Goal: Task Accomplishment & Management: Manage account settings

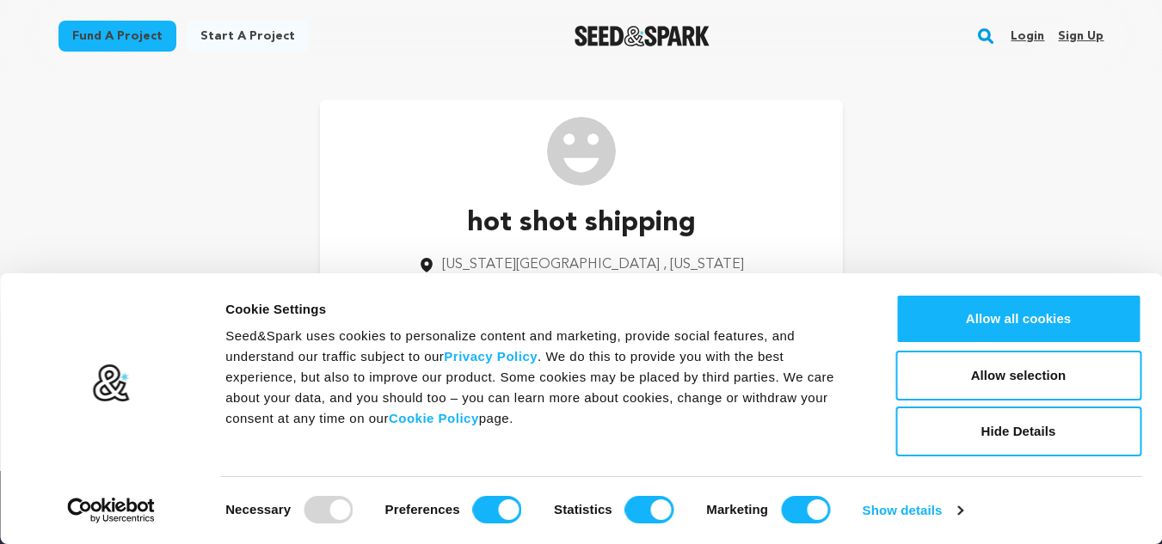
click at [1084, 38] on link "Sign up" at bounding box center [1081, 36] width 46 height 28
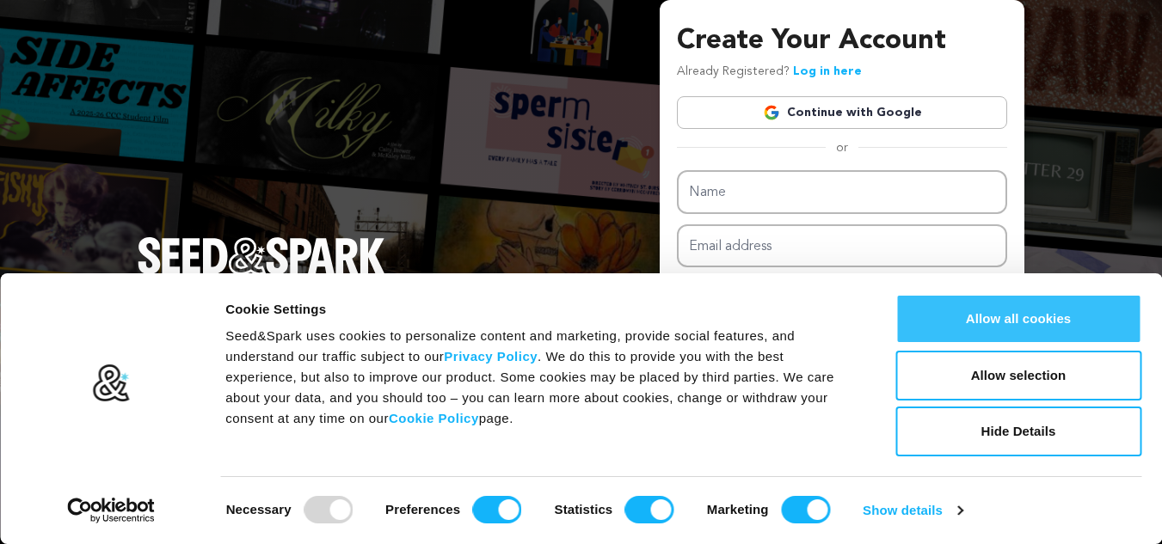
click at [994, 318] on button "Allow all cookies" at bounding box center [1018, 319] width 246 height 50
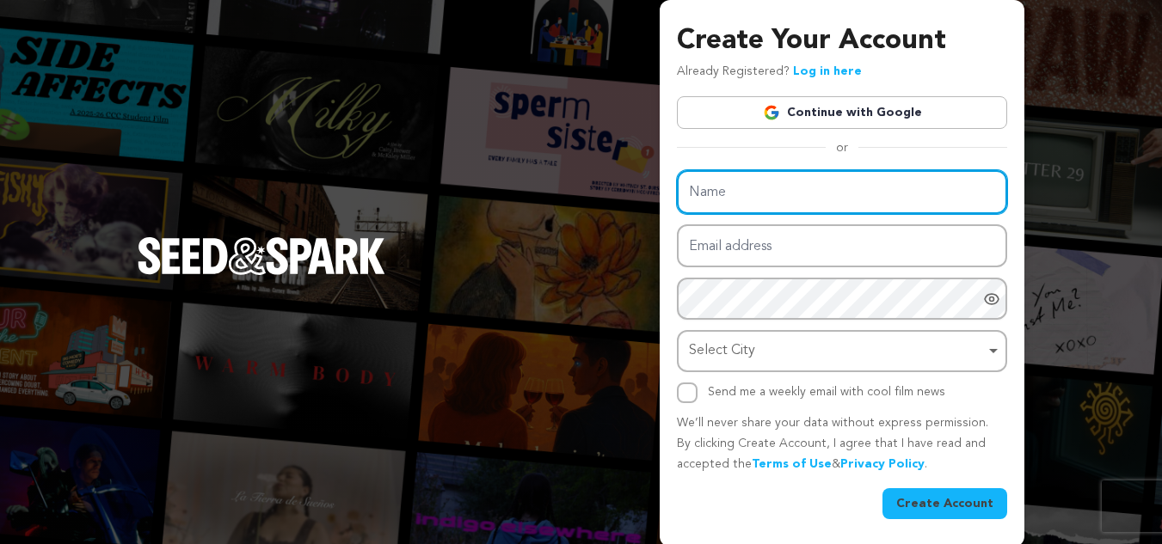
click at [753, 199] on input "Name" at bounding box center [842, 192] width 330 height 44
paste input "Hills Tilt Tray Truck Hire"
type input "Hills Tilt Tray Truck Hire"
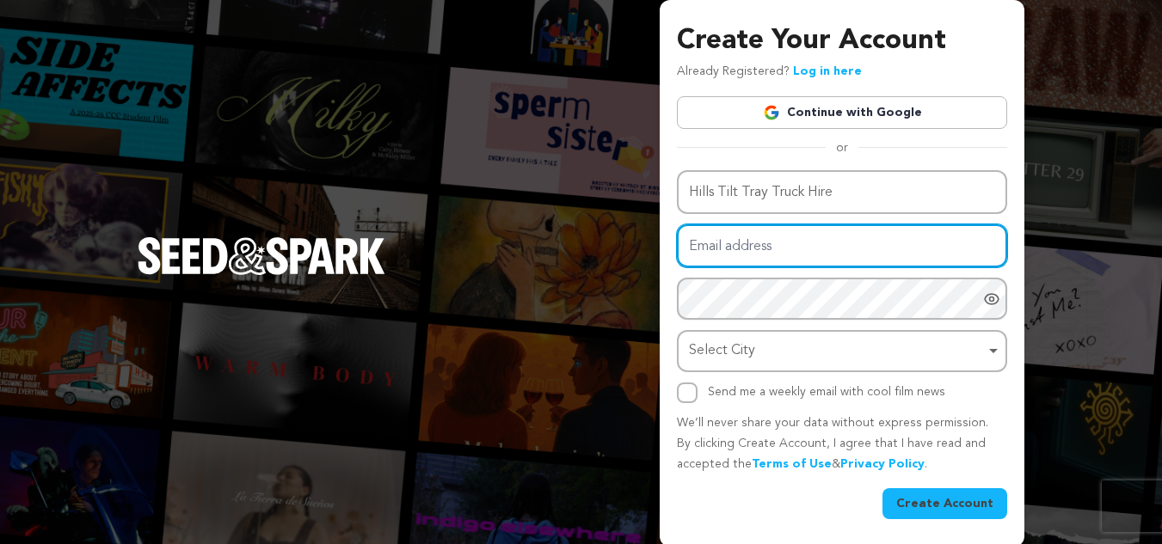
click at [715, 252] on input "Email address" at bounding box center [842, 246] width 330 height 44
click at [712, 236] on input "Email address" at bounding box center [842, 246] width 330 height 44
paste input "hillstilttraytruckgos@gmail.com"
type input "hillstilttraytruckgos@gmail.com"
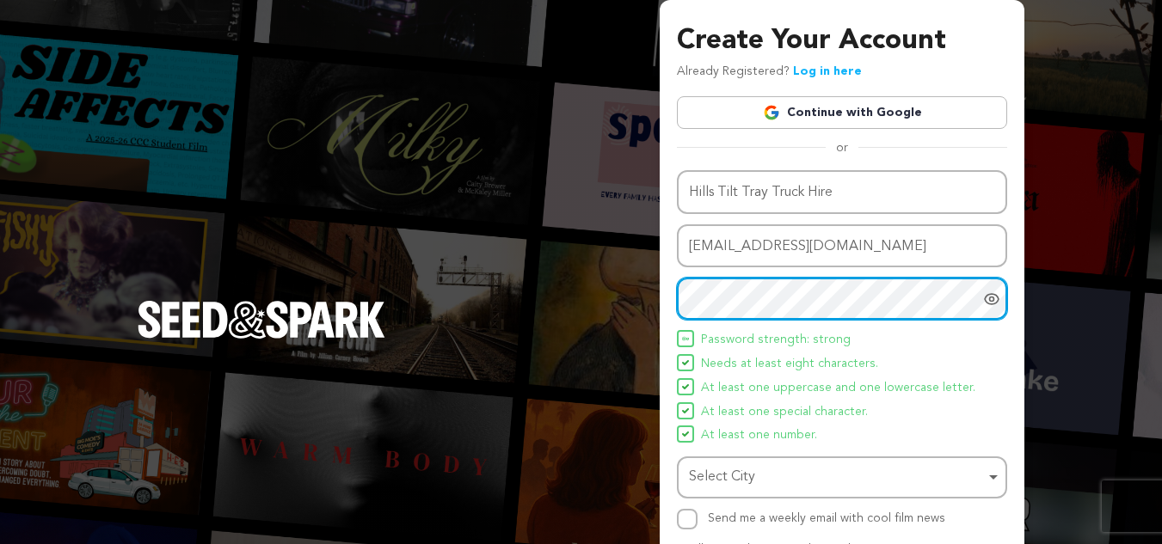
scroll to position [86, 0]
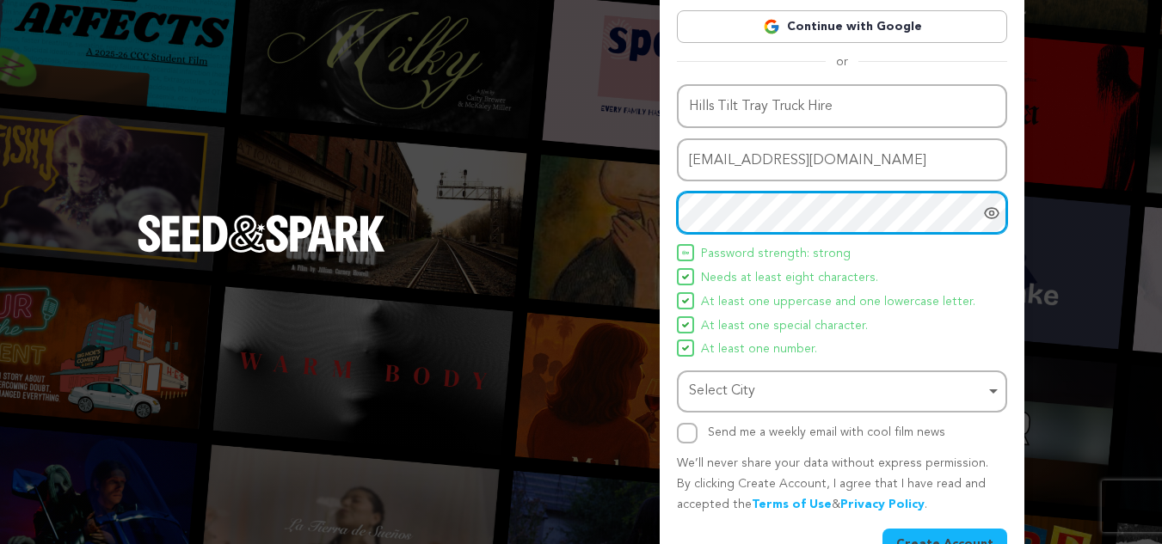
click at [760, 390] on div "Select City Remove item" at bounding box center [837, 391] width 296 height 25
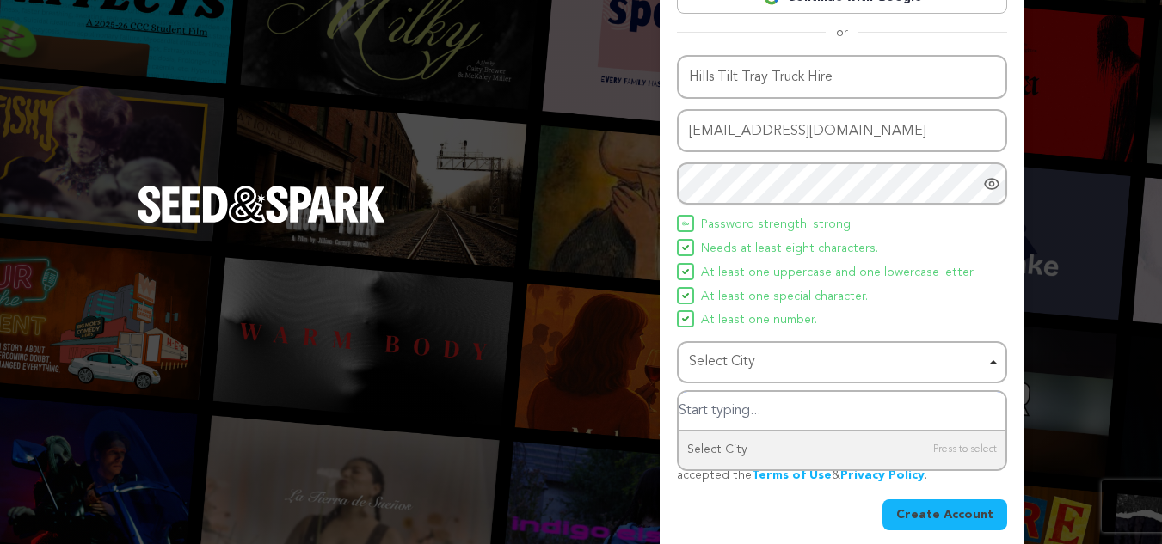
scroll to position [129, 0]
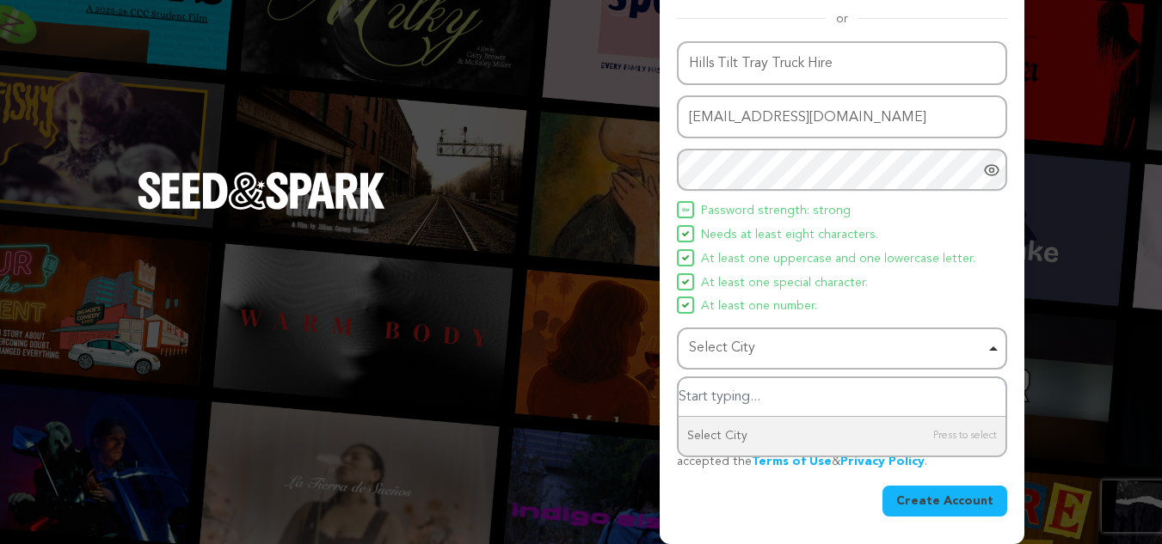
click at [754, 397] on input "Select City" at bounding box center [842, 397] width 327 height 39
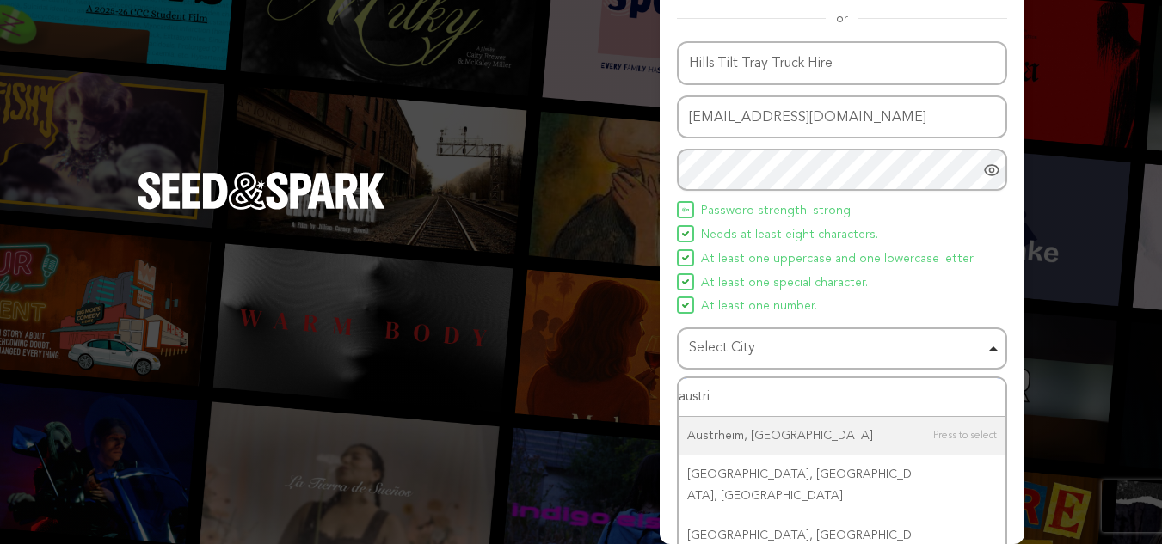
type input "austria"
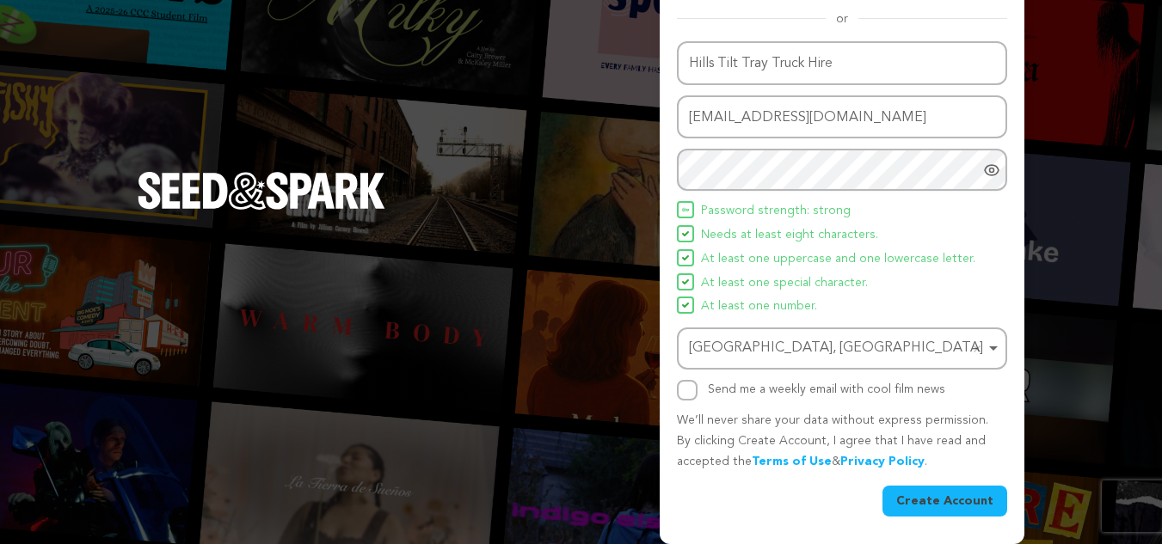
click at [955, 495] on button "Create Account" at bounding box center [944, 501] width 125 height 31
click at [683, 387] on input "Send me a weekly email with cool film news" at bounding box center [687, 390] width 21 height 21
checkbox input "true"
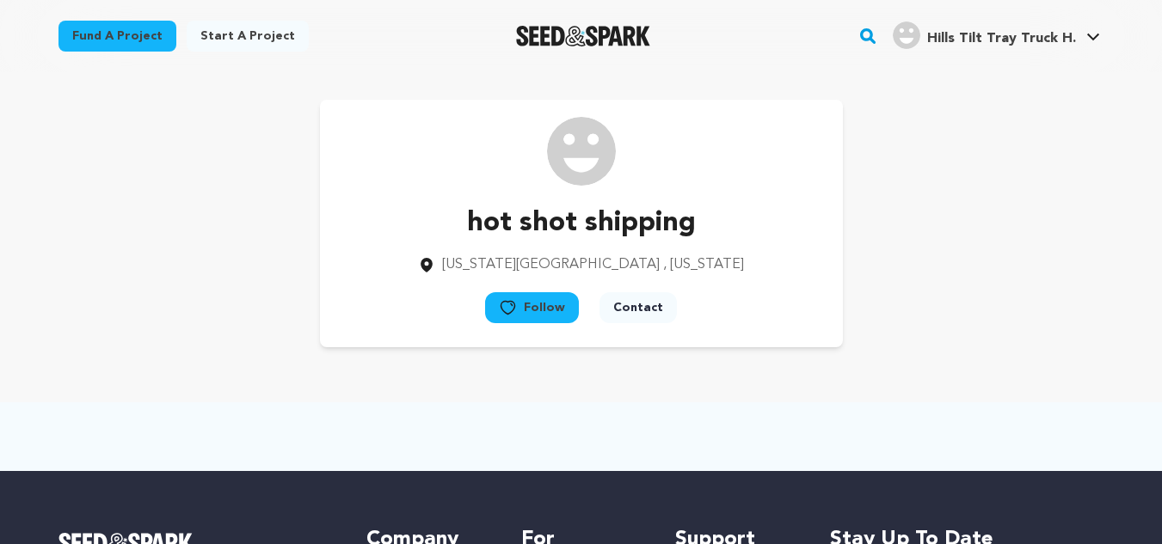
drag, startPoint x: 1085, startPoint y: 36, endPoint x: 1010, endPoint y: 58, distance: 78.1
click at [1084, 35] on link "Hills Tilt Tray Truck H. Hills Tilt Tray Truck H." at bounding box center [996, 33] width 214 height 31
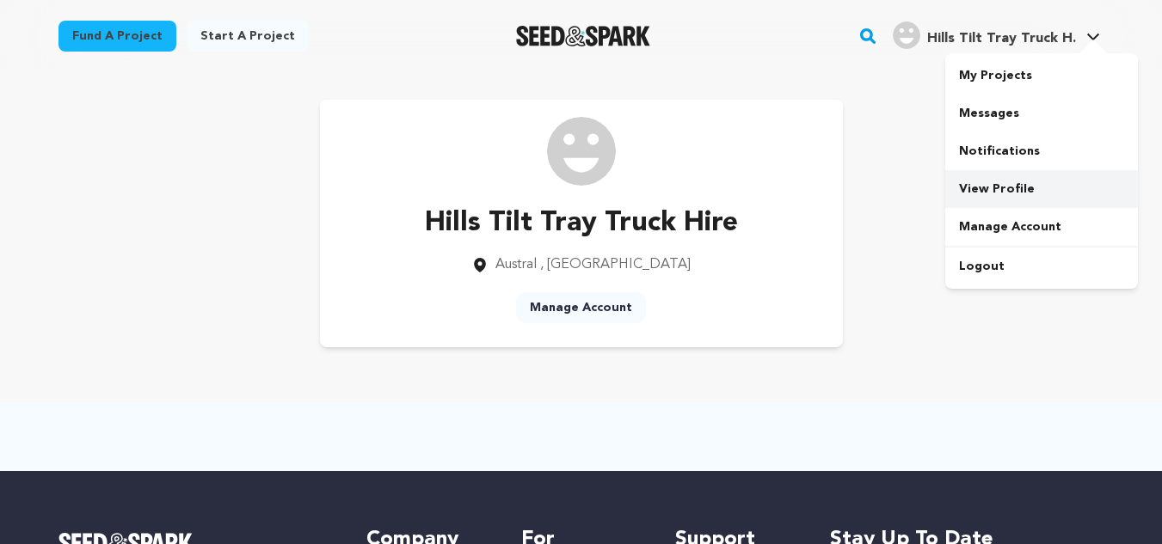
click at [983, 187] on link "View Profile" at bounding box center [1041, 189] width 193 height 38
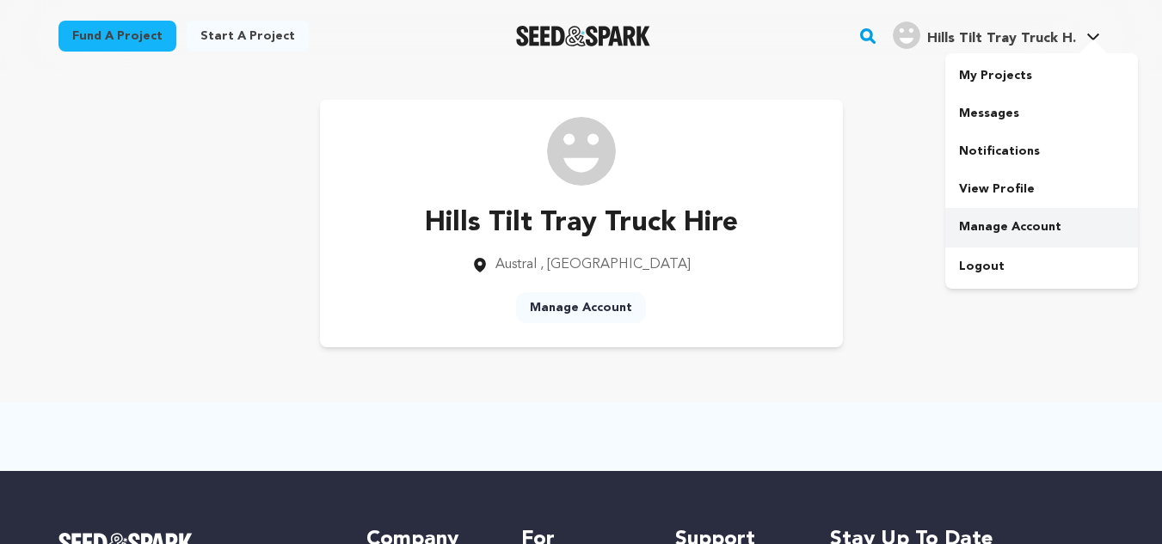
click at [978, 218] on link "Manage Account" at bounding box center [1041, 227] width 193 height 38
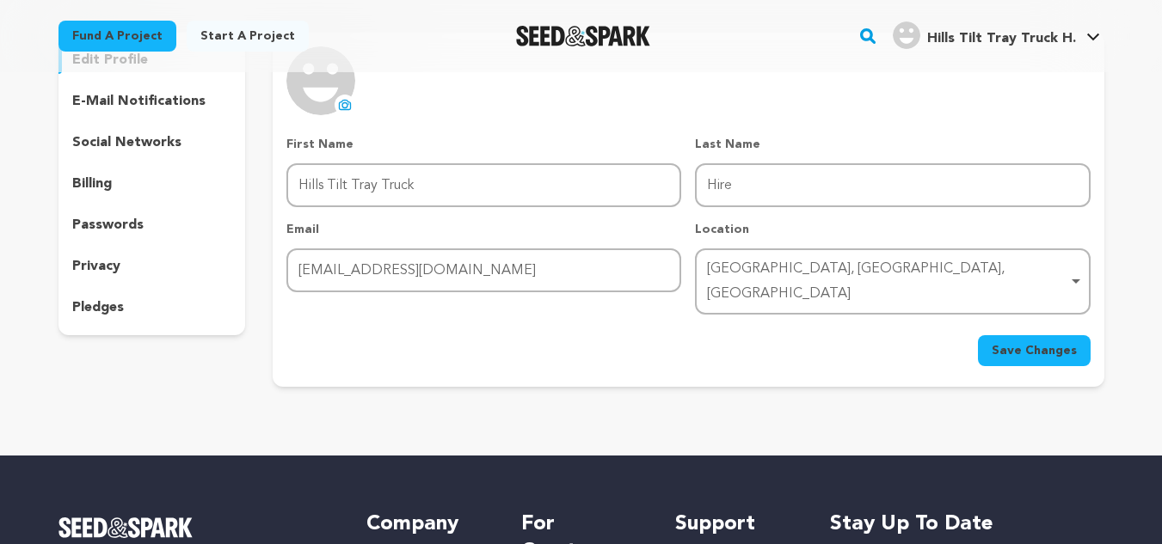
scroll to position [172, 0]
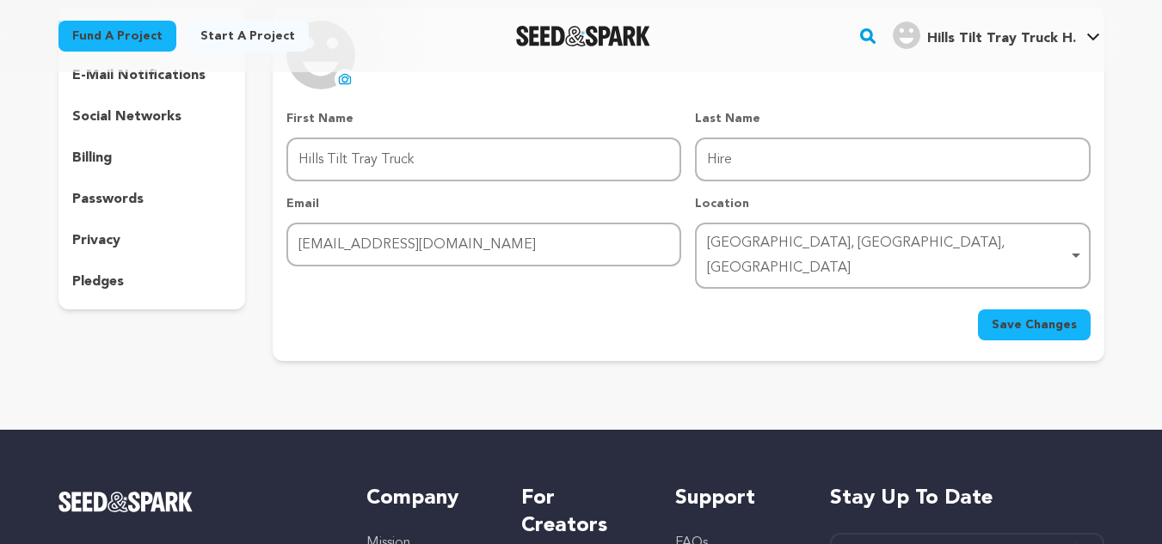
click at [1040, 316] on span "Save Changes" at bounding box center [1034, 324] width 85 height 17
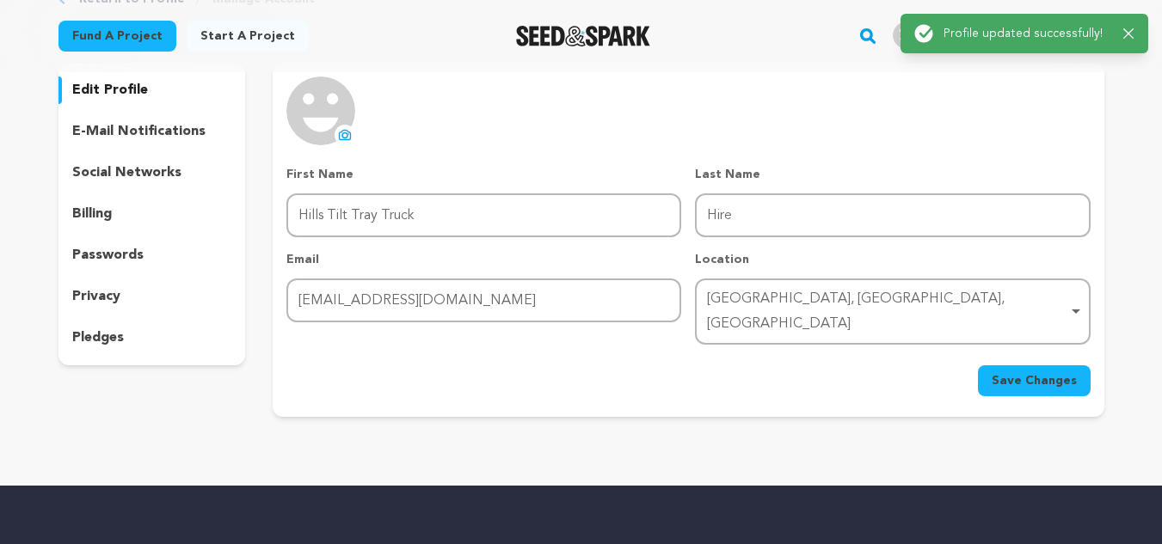
scroll to position [86, 0]
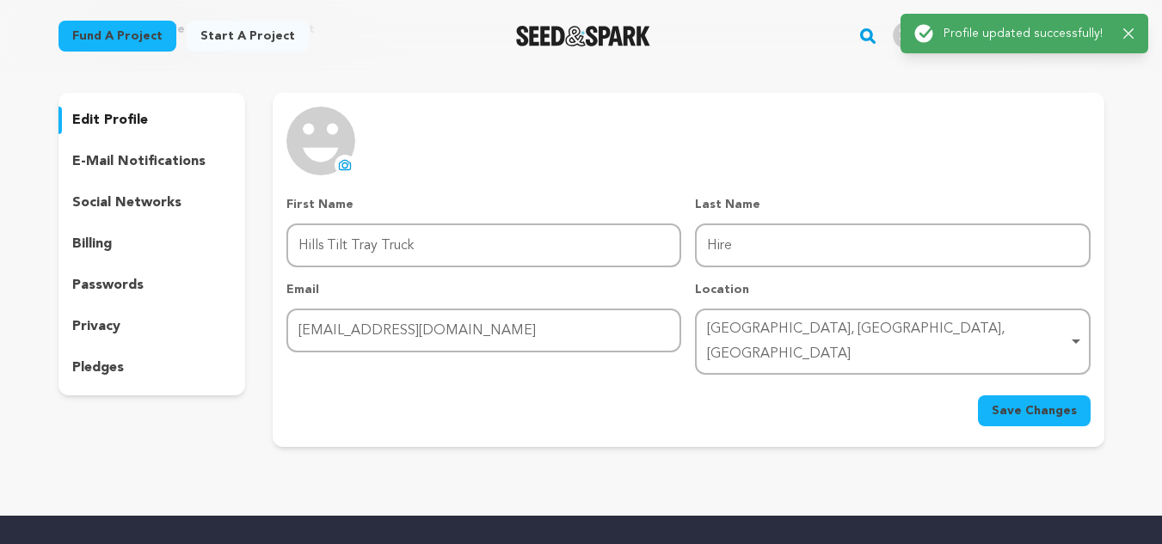
click at [343, 164] on icon at bounding box center [345, 165] width 7 height 5
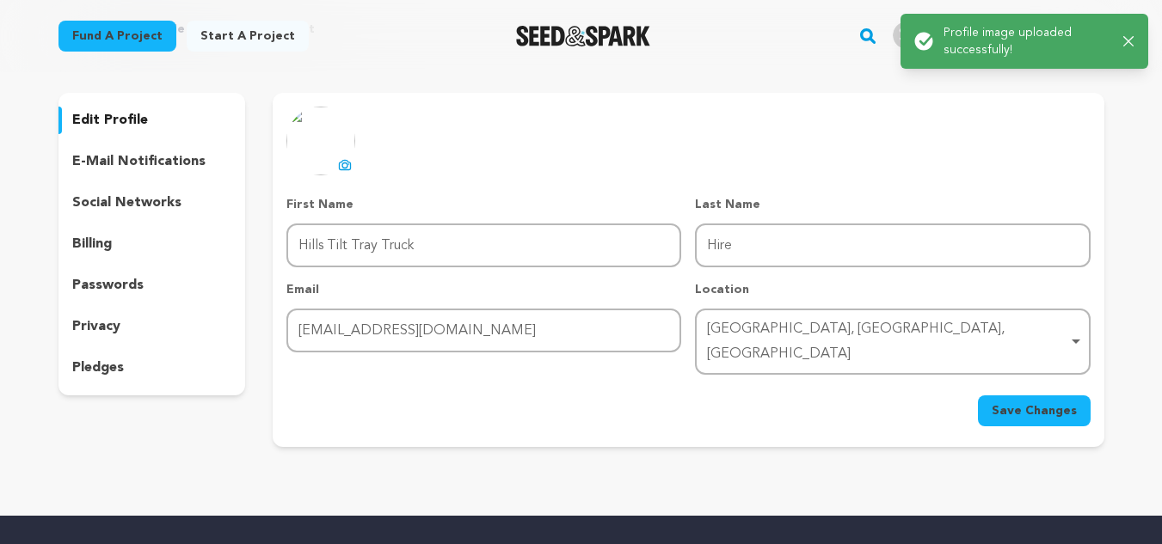
click at [1023, 402] on span "Save Changes" at bounding box center [1034, 410] width 85 height 17
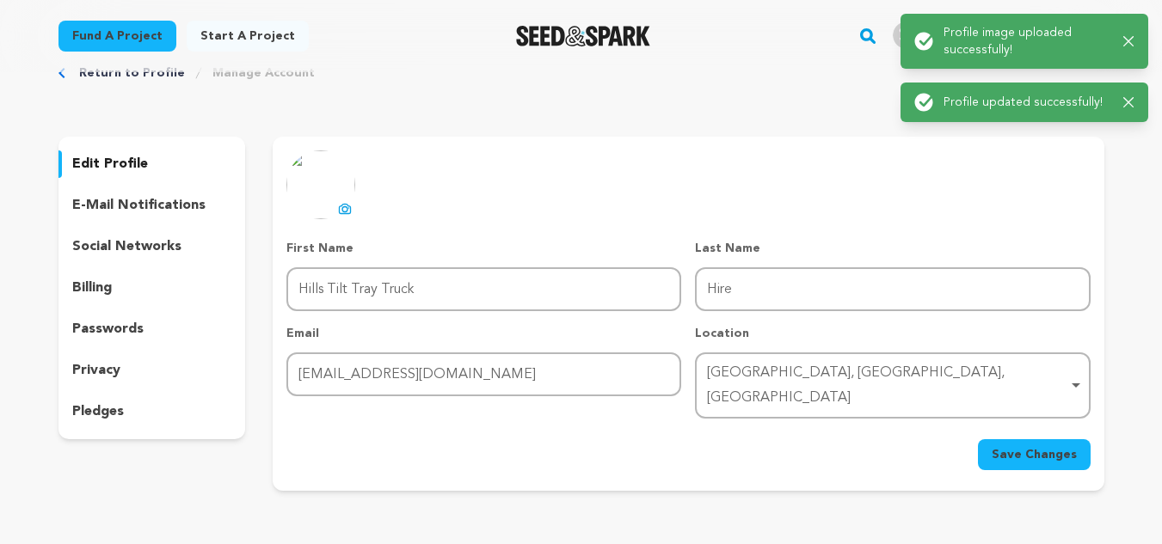
scroll to position [0, 0]
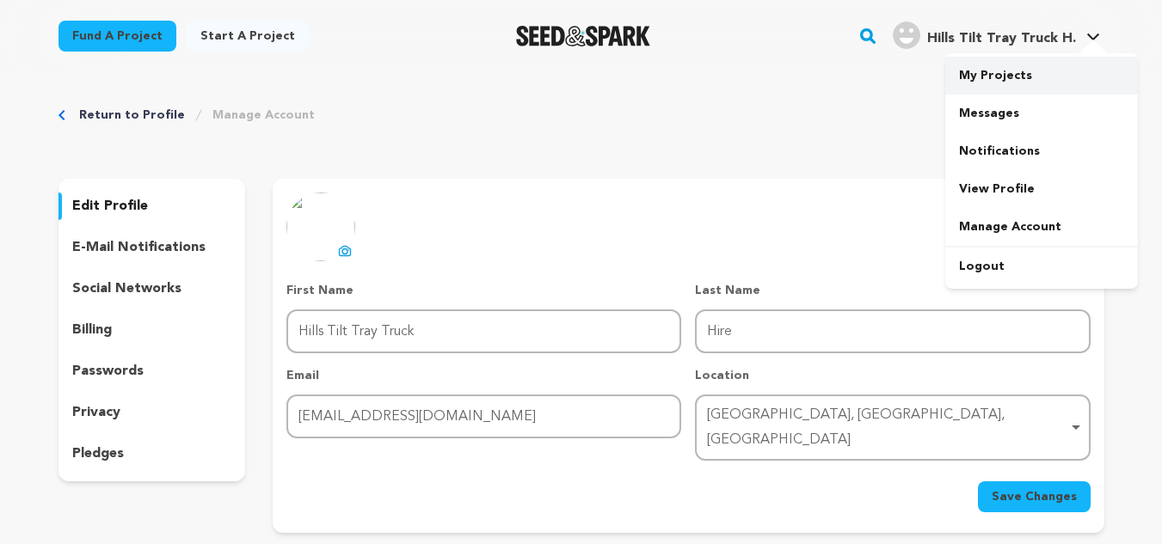
click at [1004, 77] on link "My Projects" at bounding box center [1041, 76] width 193 height 38
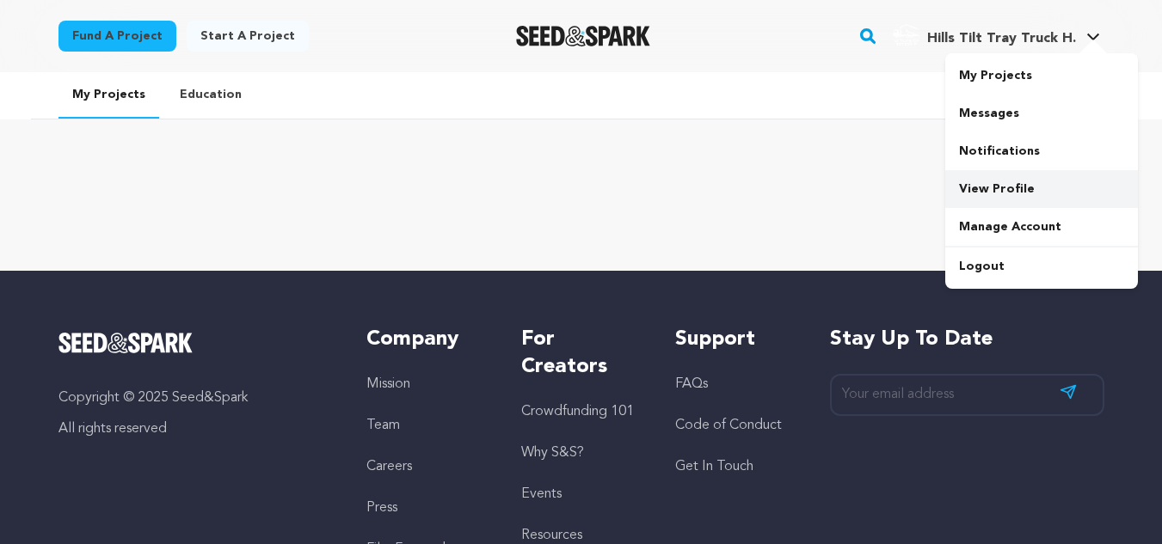
click at [987, 187] on link "View Profile" at bounding box center [1041, 189] width 193 height 38
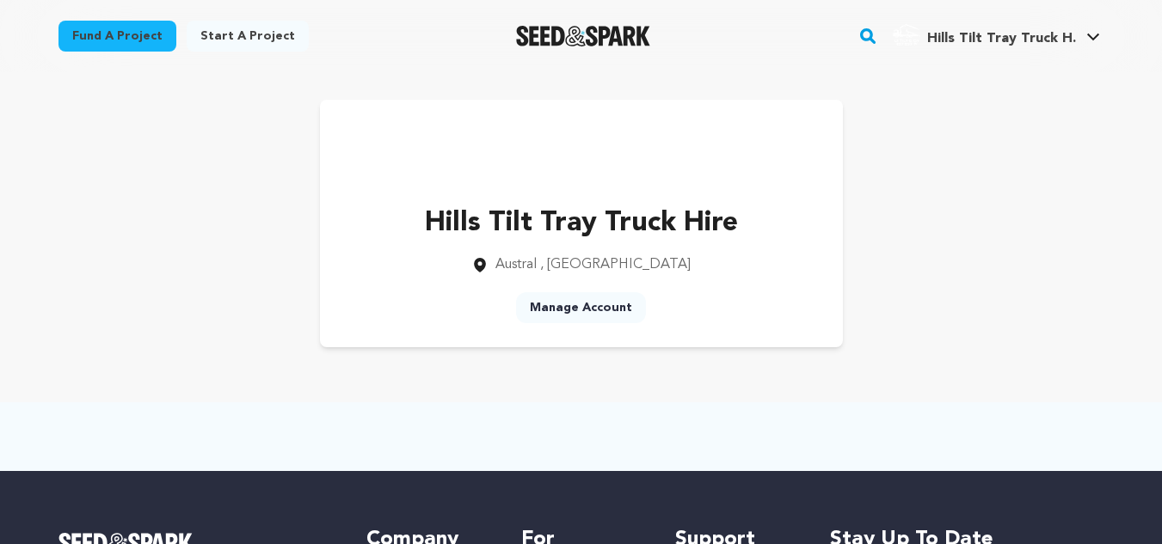
click at [557, 309] on link "Manage Account" at bounding box center [581, 307] width 130 height 31
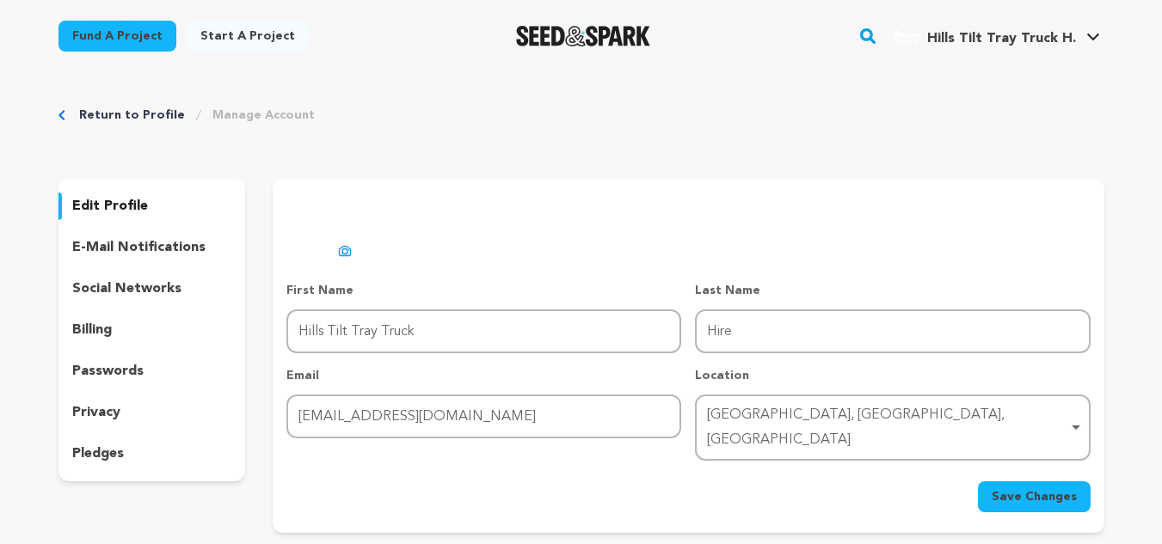
click at [150, 290] on p "social networks" at bounding box center [126, 289] width 109 height 21
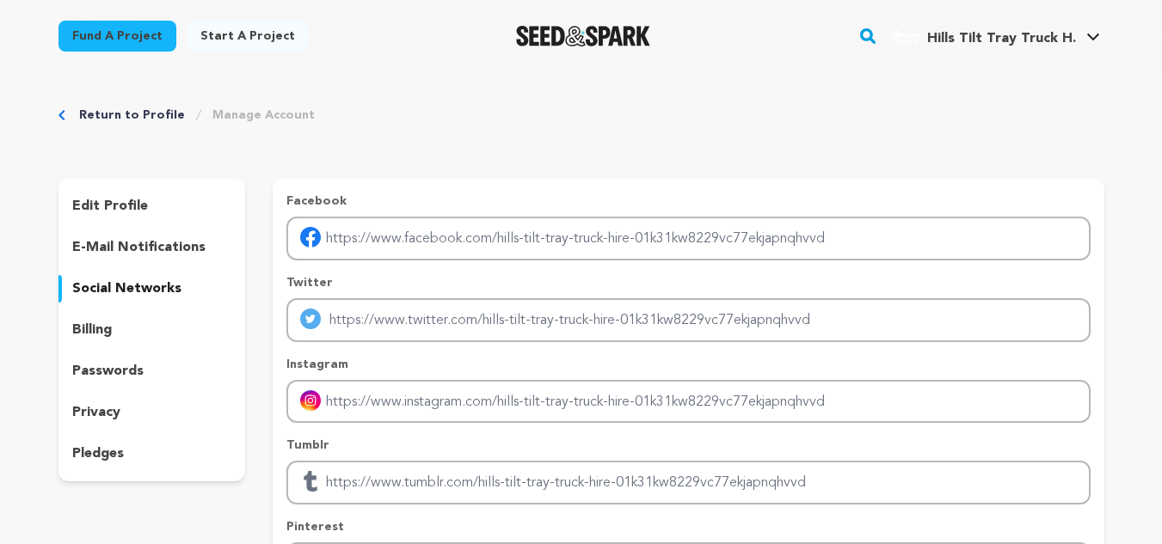
click at [97, 331] on p "billing" at bounding box center [92, 330] width 40 height 21
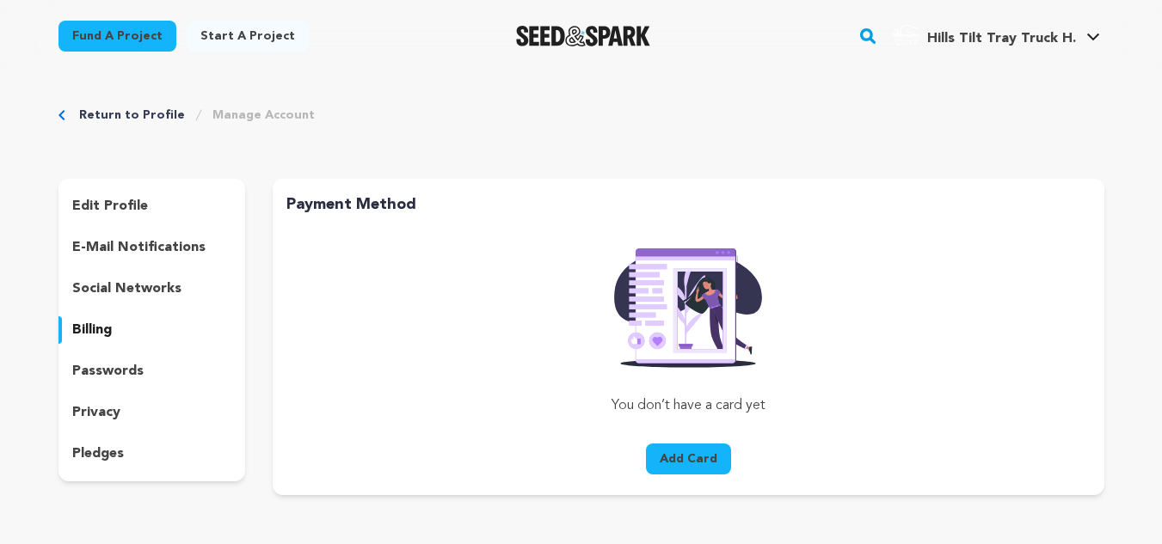
click at [103, 400] on div "privacy" at bounding box center [151, 413] width 187 height 28
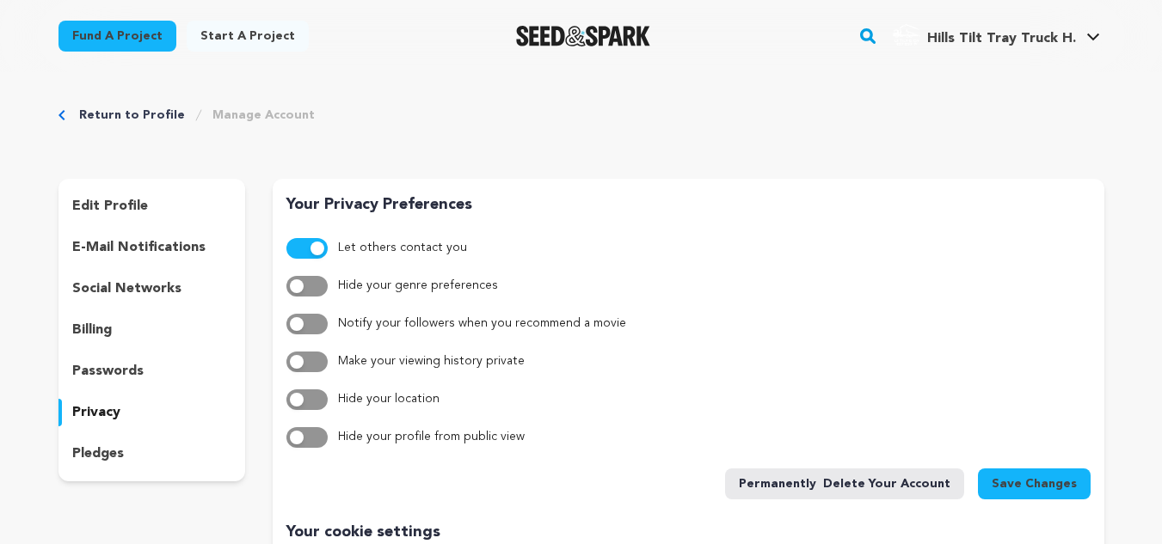
click at [101, 282] on p "social networks" at bounding box center [126, 289] width 109 height 21
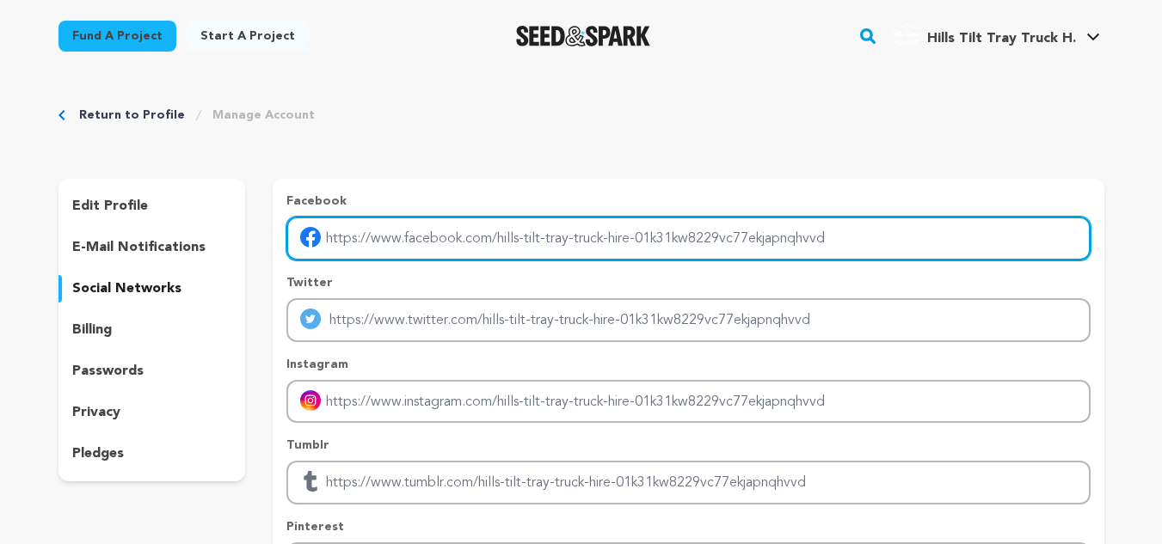
click at [415, 236] on input "Enter facebook profile link" at bounding box center [687, 239] width 803 height 44
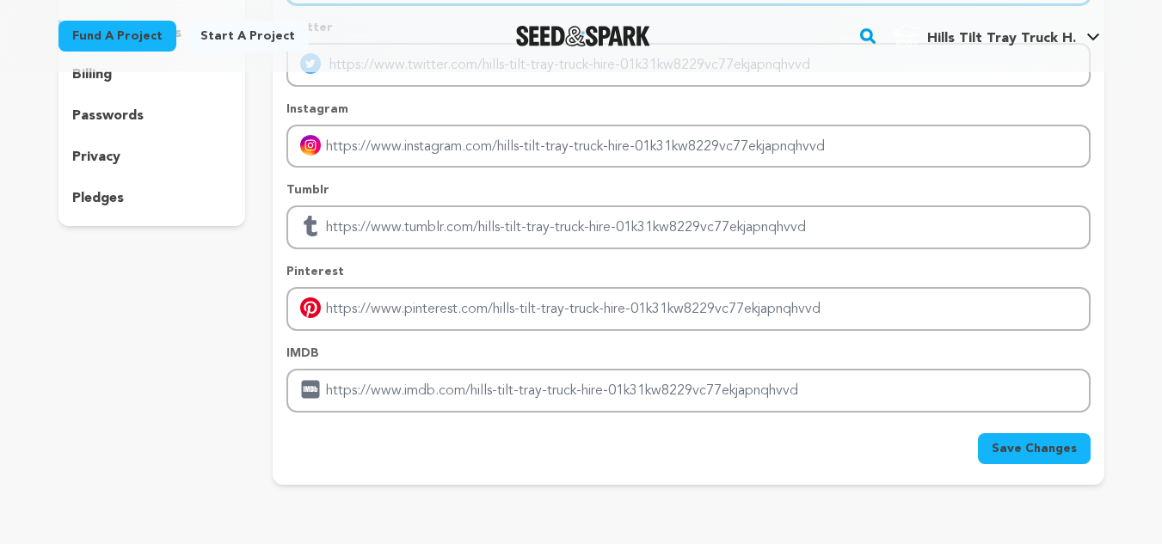
scroll to position [258, 0]
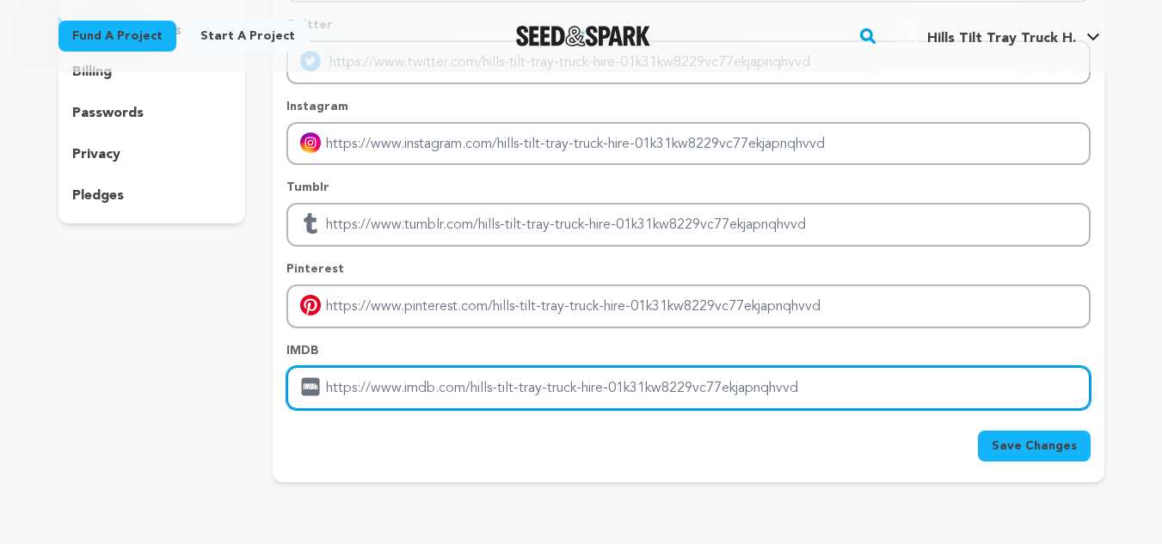
click at [350, 384] on input "Enter IMDB profile link" at bounding box center [687, 388] width 803 height 44
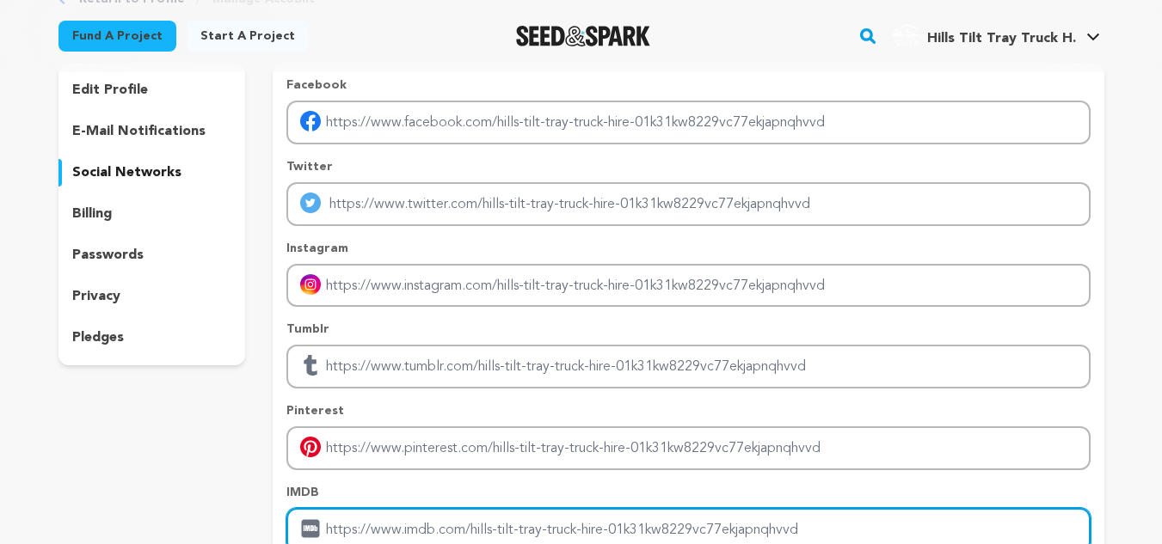
scroll to position [86, 0]
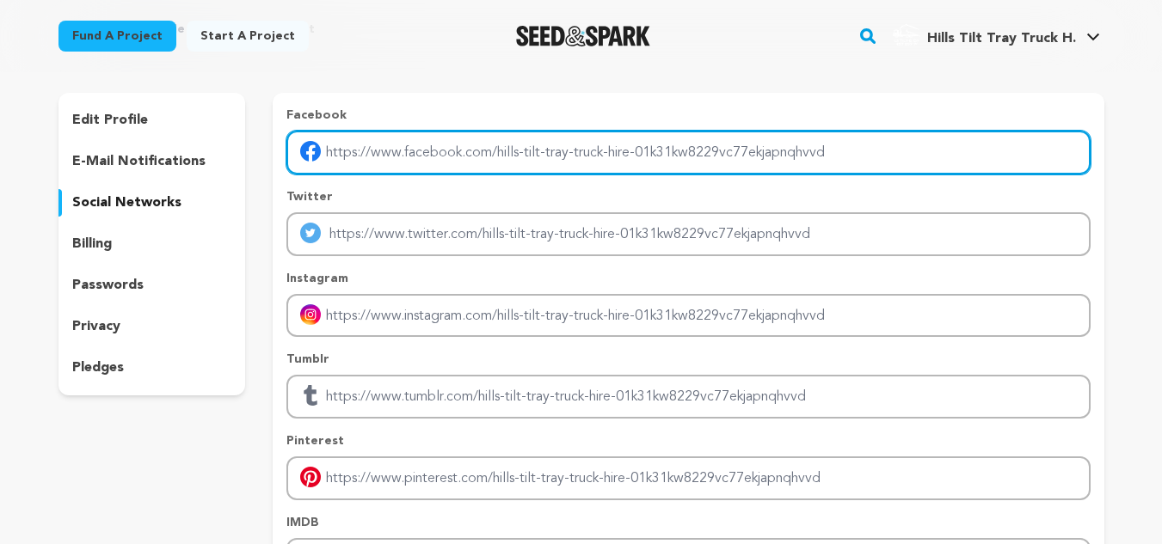
click at [387, 145] on input "Enter facebook profile link" at bounding box center [687, 153] width 803 height 44
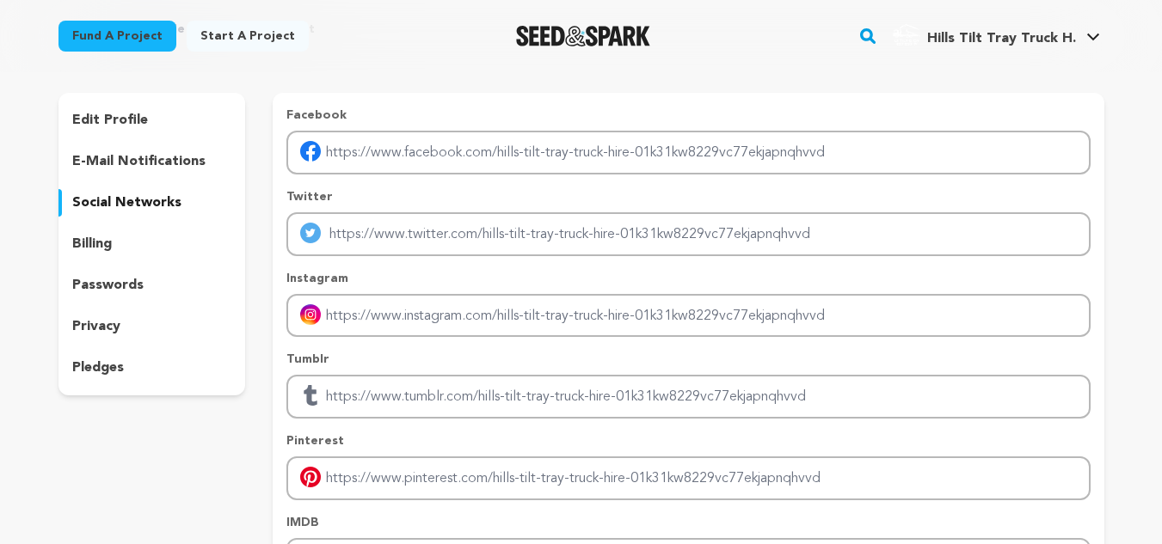
click at [312, 150] on img at bounding box center [310, 151] width 21 height 21
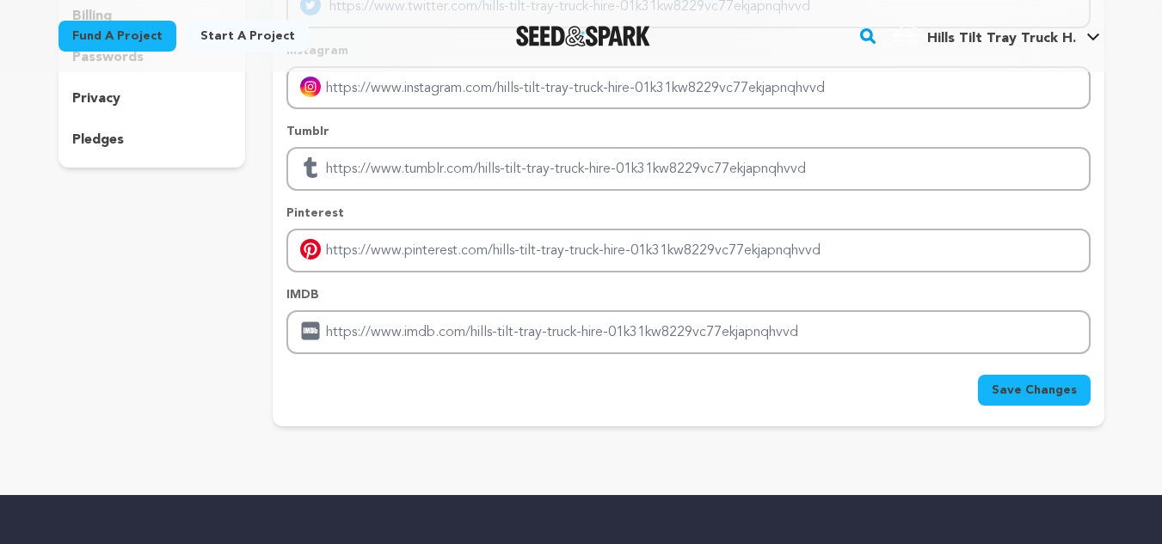
scroll to position [344, 0]
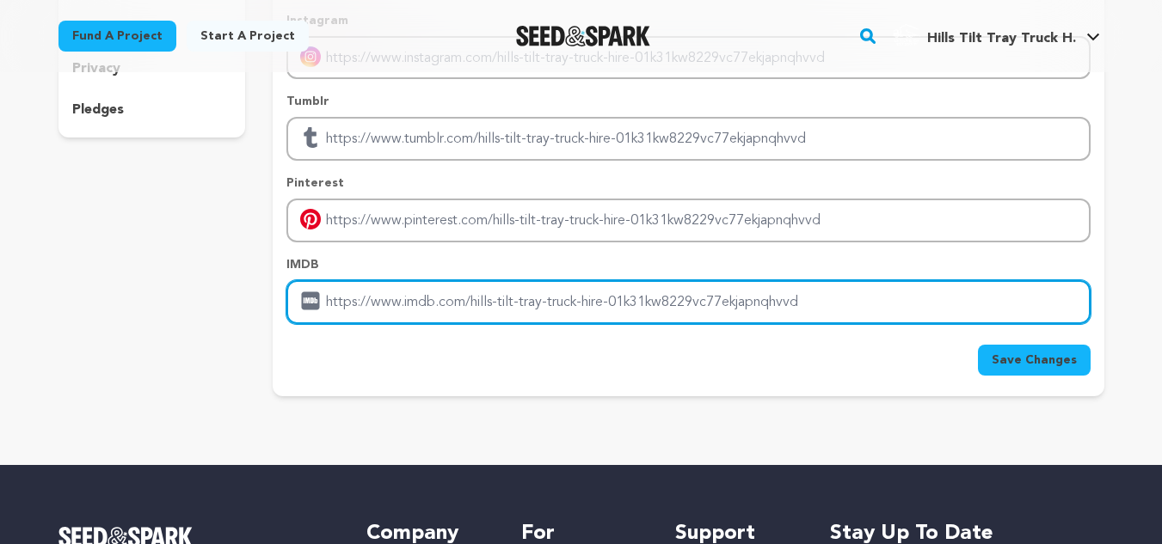
click at [350, 308] on input "Enter IMDB profile link" at bounding box center [687, 302] width 803 height 44
click at [372, 285] on input "Enter IMDB profile link" at bounding box center [687, 302] width 803 height 44
paste input "https://hillstiltandcrane.com.au/"
type input "https://hillstiltandcrane.com.au/"
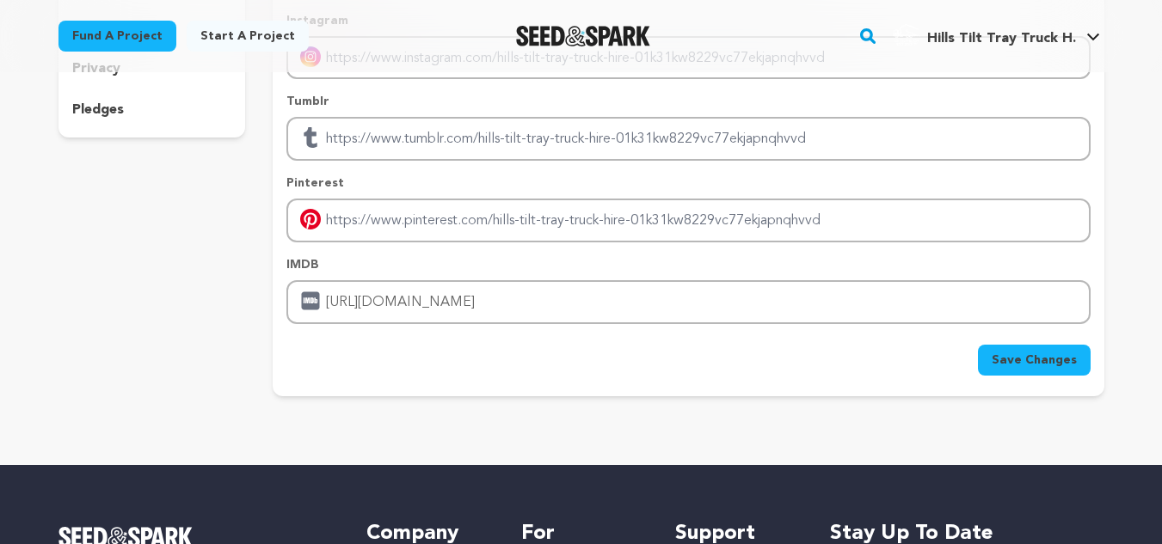
click at [1024, 352] on span "Save Changes" at bounding box center [1034, 360] width 85 height 17
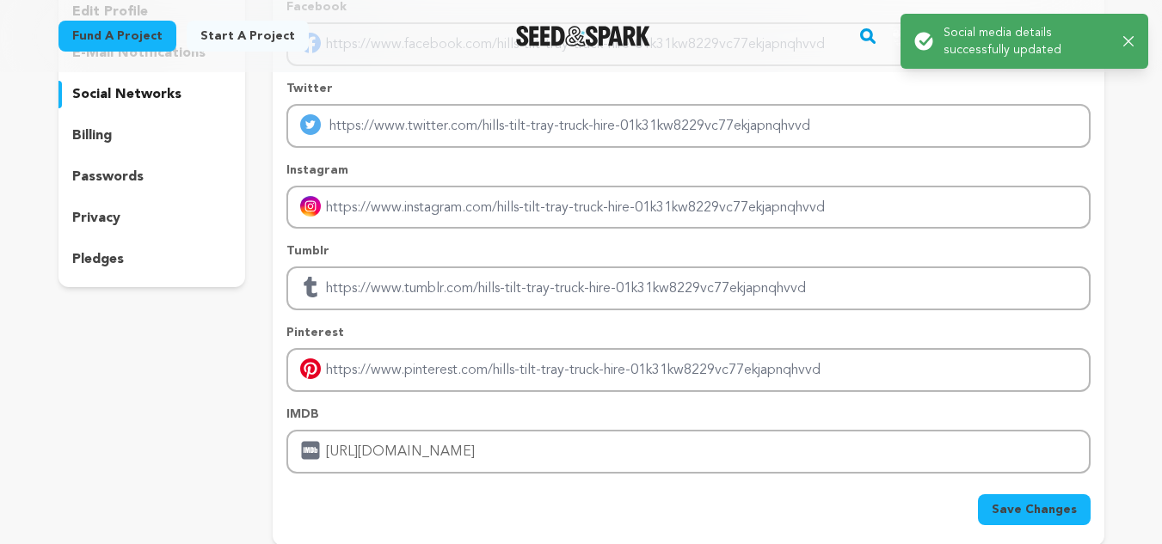
scroll to position [0, 0]
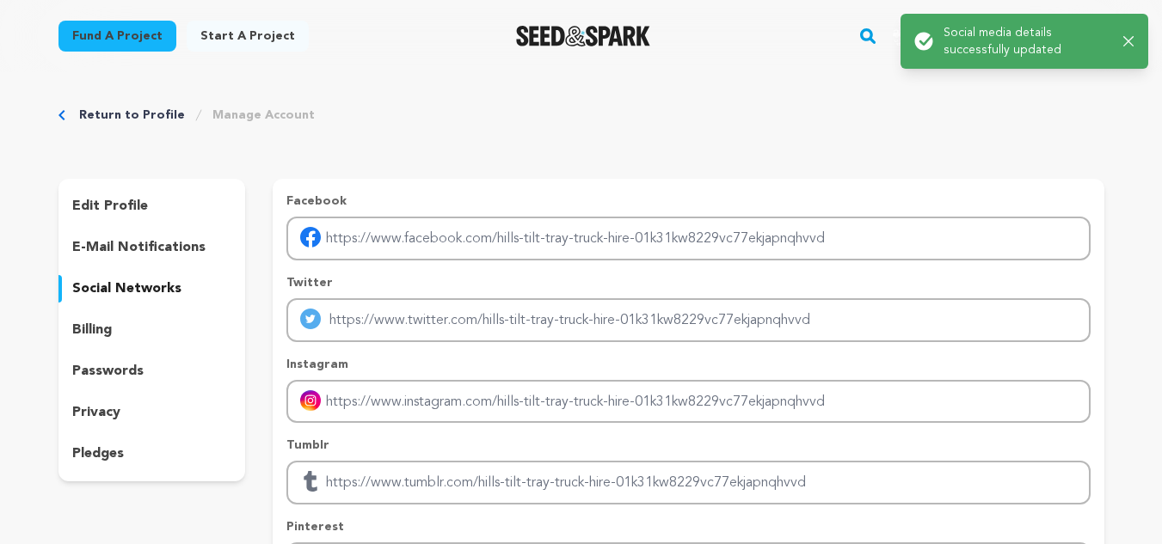
click at [120, 411] on div "privacy" at bounding box center [151, 413] width 187 height 28
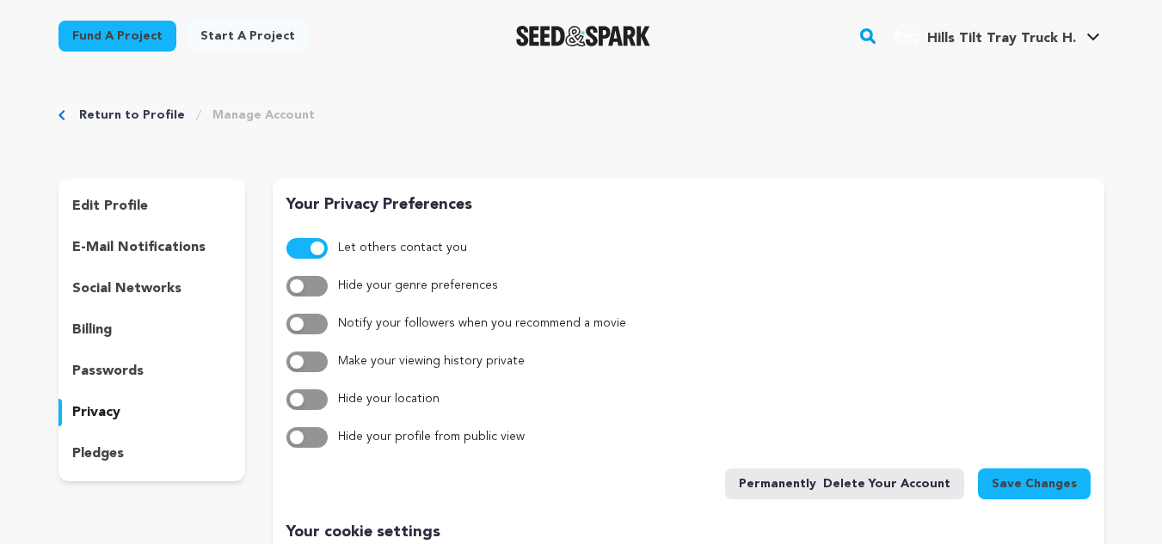
click at [83, 452] on p "pledges" at bounding box center [98, 454] width 52 height 21
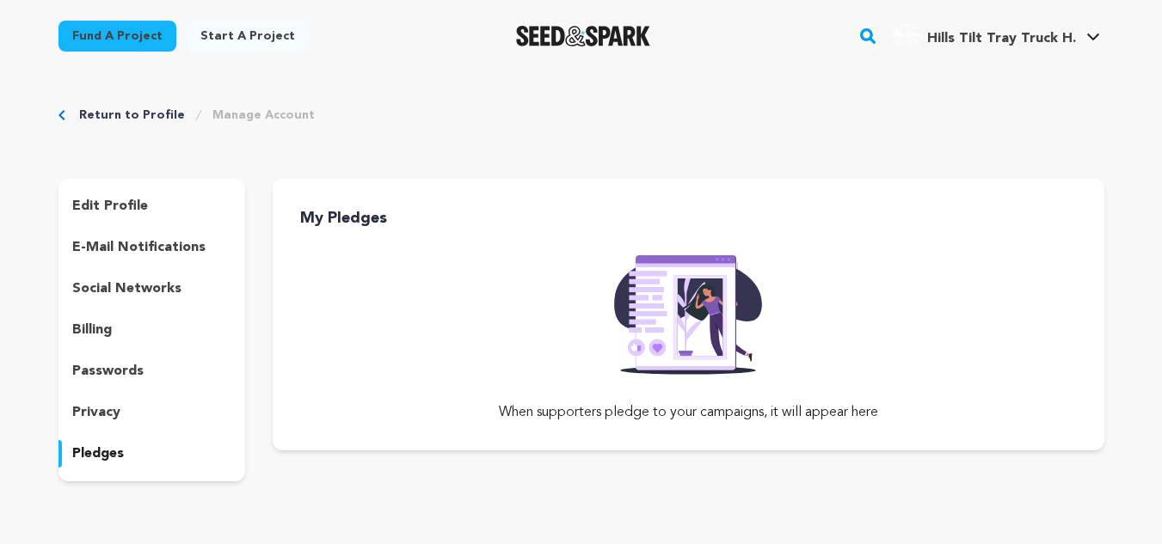
click at [93, 293] on p "social networks" at bounding box center [126, 289] width 109 height 21
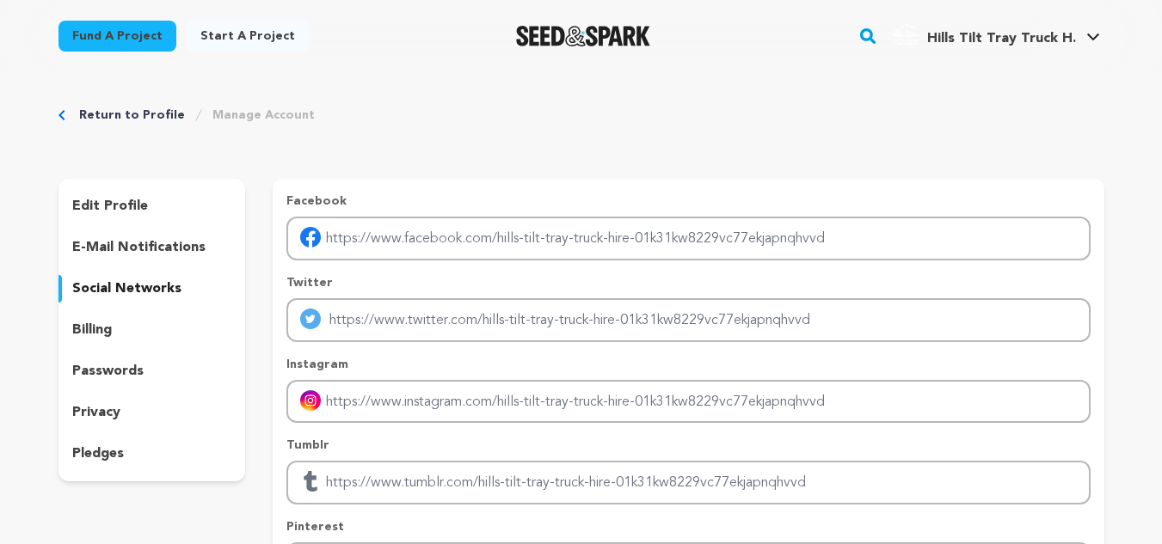
click at [127, 261] on div "e-mail notifications" at bounding box center [151, 248] width 187 height 28
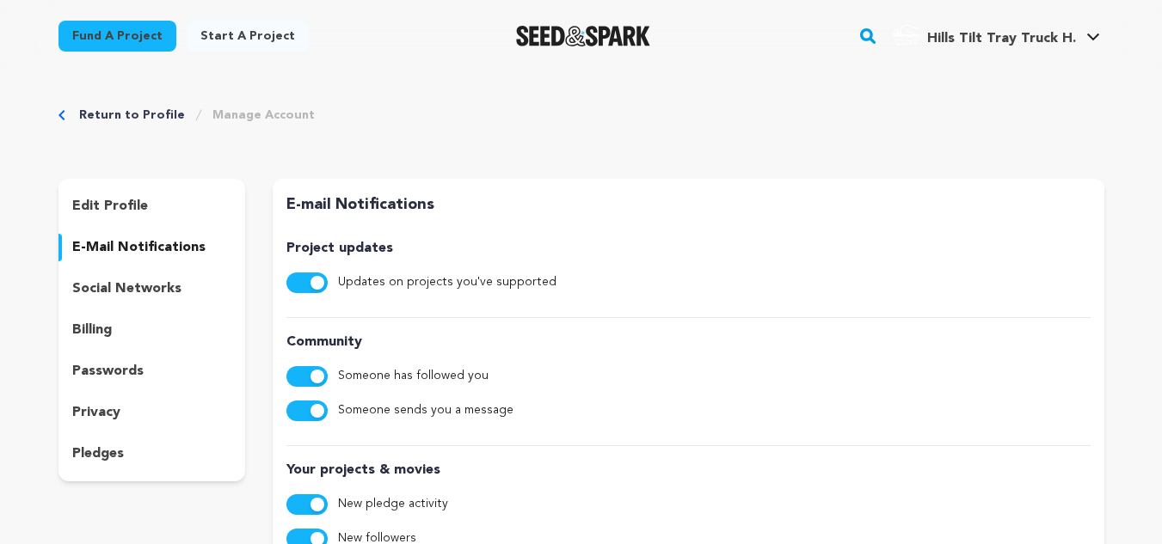
click at [113, 199] on p "edit profile" at bounding box center [110, 206] width 76 height 21
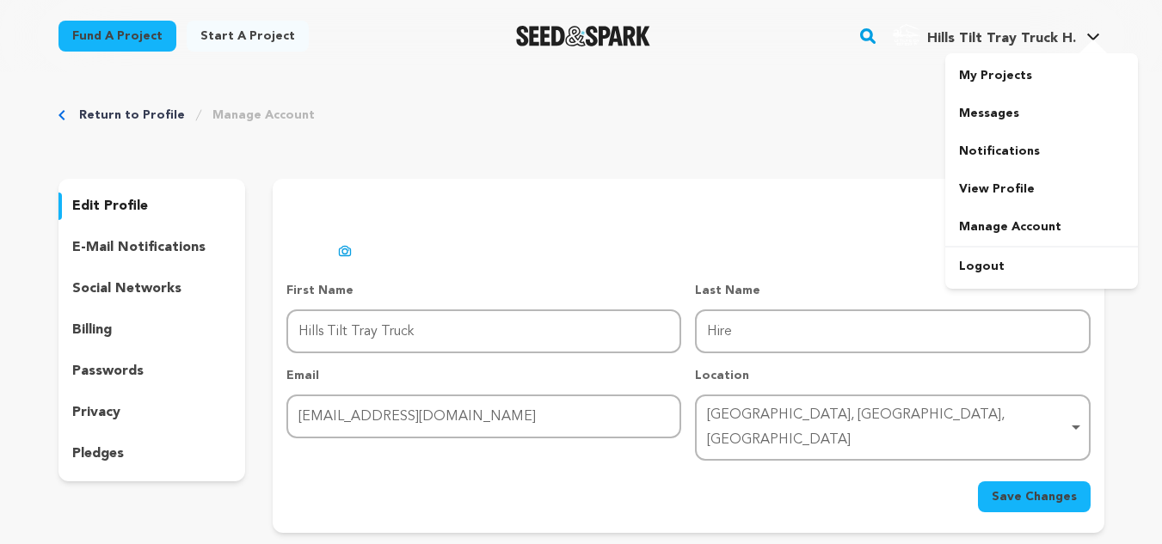
drag, startPoint x: 1021, startPoint y: 34, endPoint x: 992, endPoint y: 44, distance: 29.9
click at [1021, 34] on span "Hills Tilt Tray Truck H." at bounding box center [1001, 39] width 149 height 14
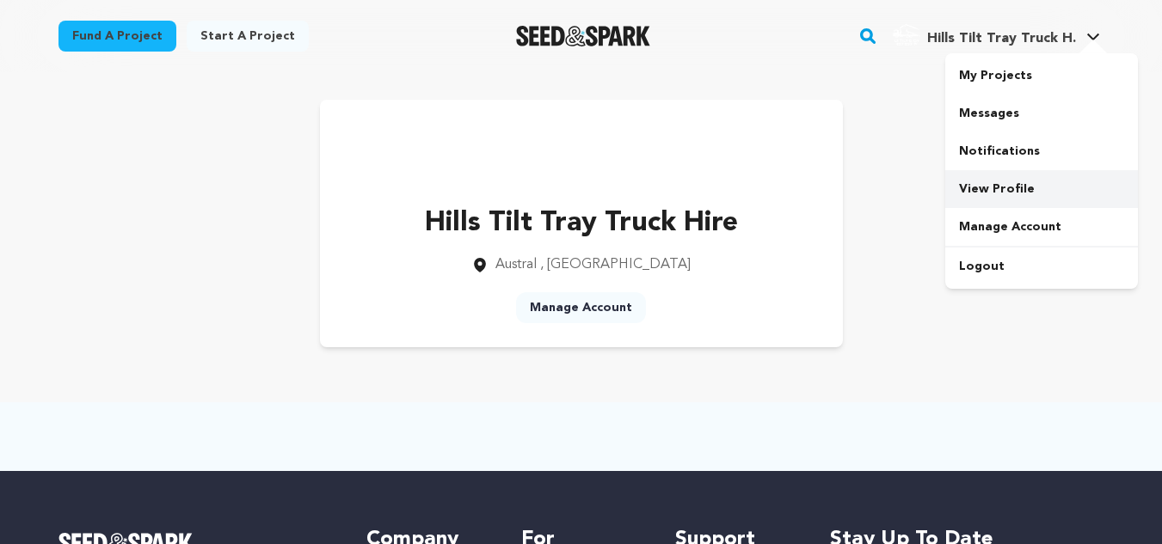
click at [989, 182] on link "View Profile" at bounding box center [1041, 189] width 193 height 38
click at [225, 41] on link "Start a project" at bounding box center [248, 36] width 122 height 31
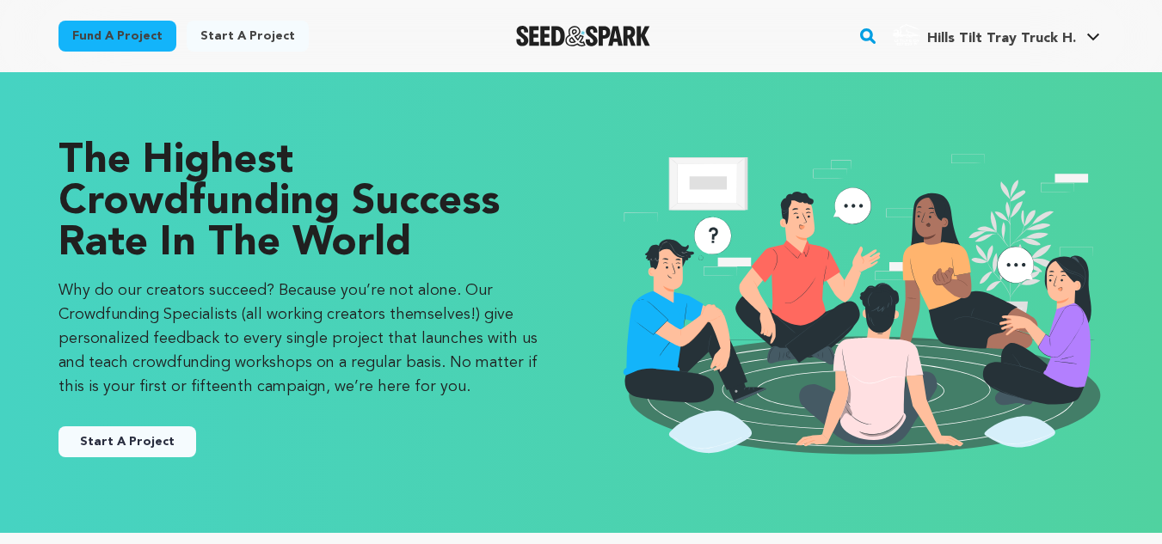
click at [163, 446] on button "Start A Project" at bounding box center [127, 442] width 138 height 31
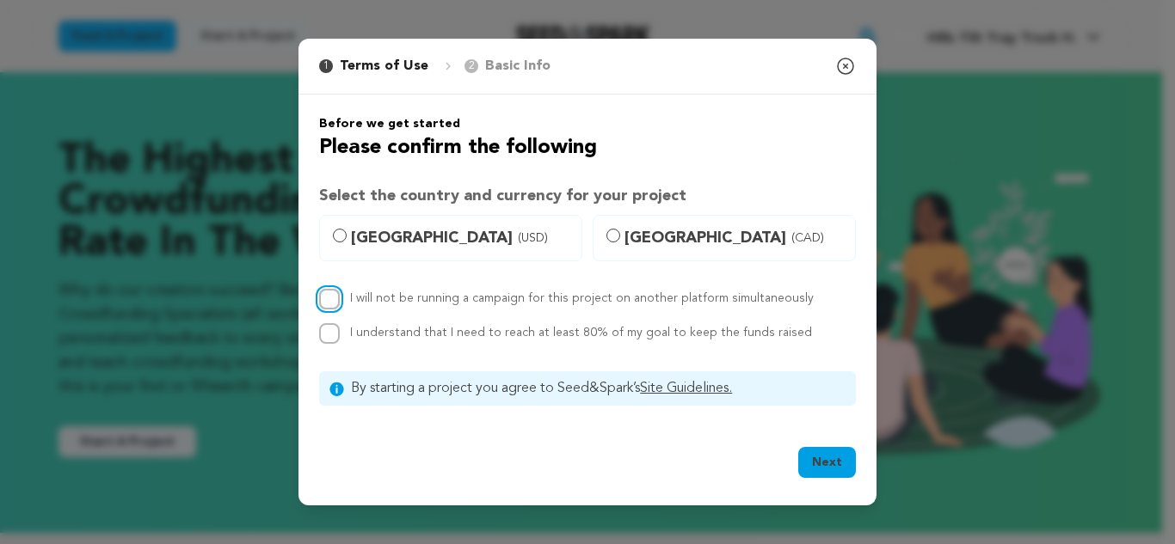
click at [335, 296] on input "I will not be running a campaign for this project on another platform simultane…" at bounding box center [329, 299] width 21 height 21
checkbox input "true"
click at [329, 326] on input "I understand that I need to reach at least 80% of my goal to keep the funds rai…" at bounding box center [329, 333] width 21 height 21
checkbox input "true"
click at [833, 466] on button "Next" at bounding box center [827, 462] width 58 height 31
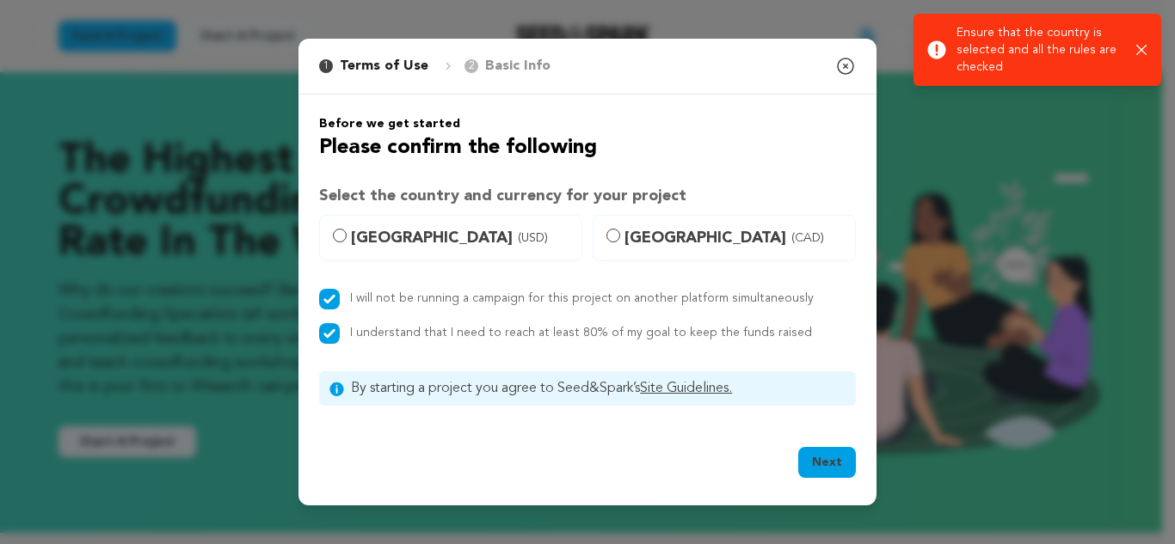
click at [831, 458] on button "Next" at bounding box center [827, 462] width 58 height 31
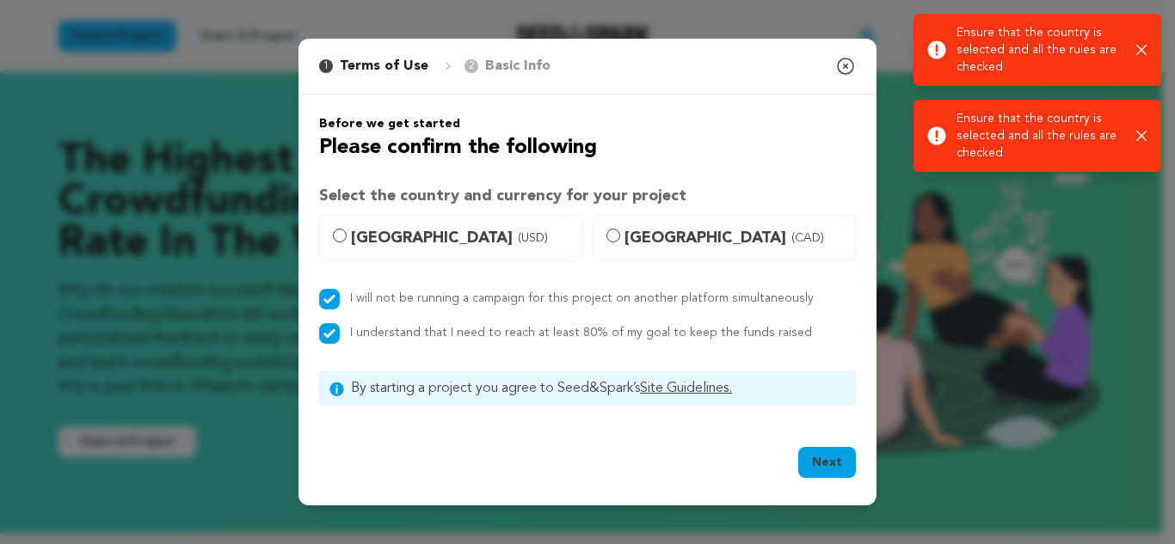
click at [844, 69] on icon "button" at bounding box center [845, 66] width 21 height 21
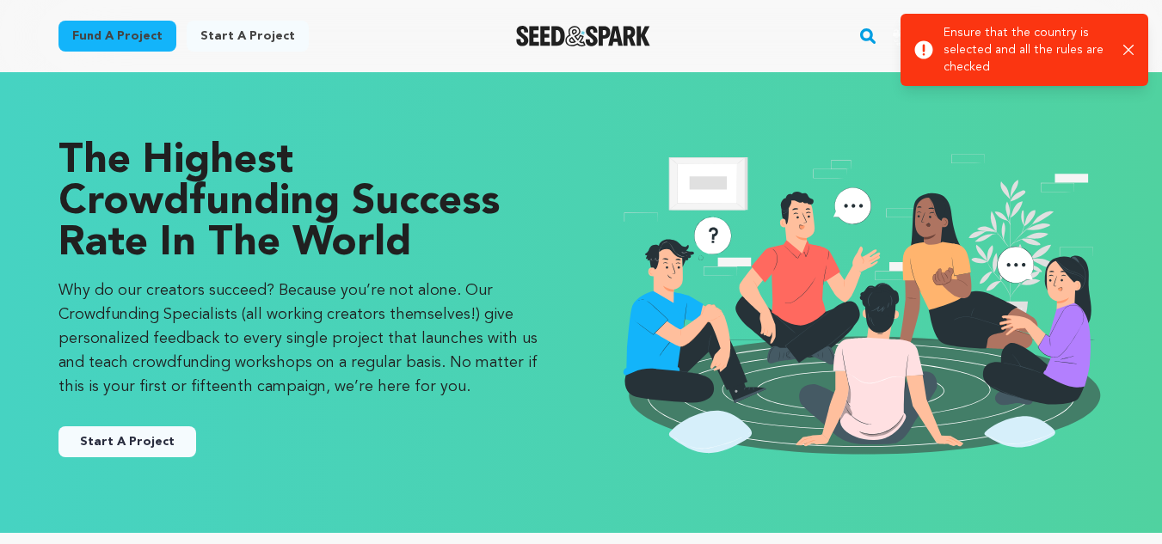
click at [1124, 46] on icon "button" at bounding box center [1128, 50] width 10 height 10
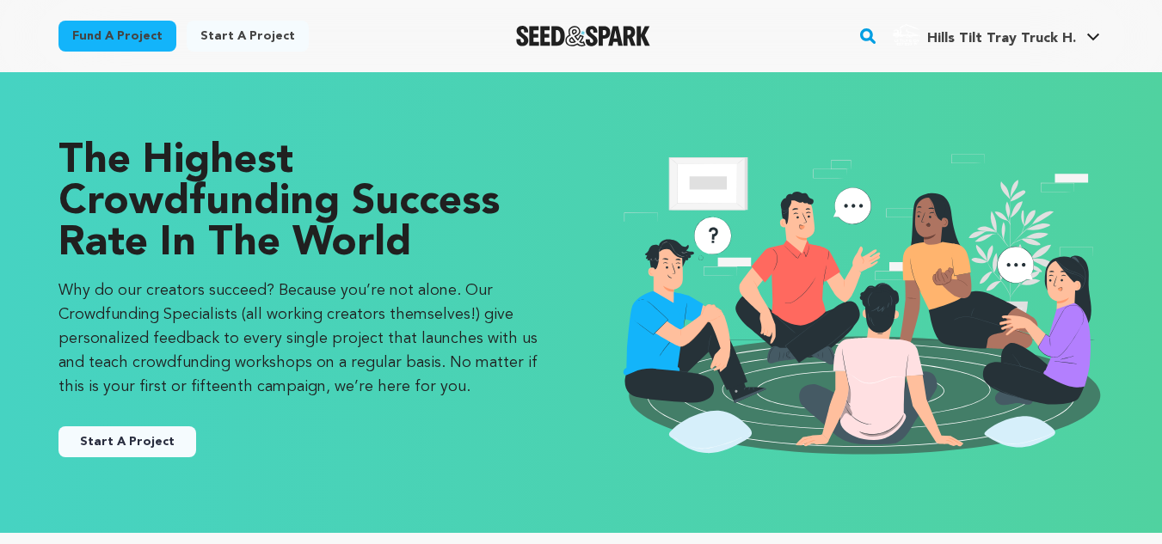
click at [1017, 45] on span "Hills Tilt Tray Truck H." at bounding box center [1001, 39] width 149 height 14
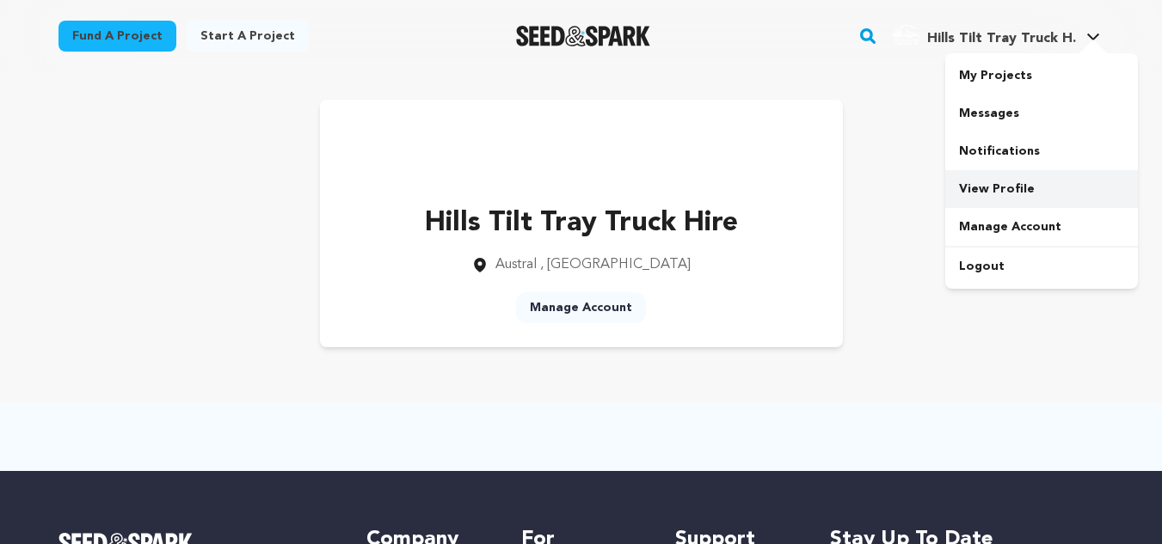
click at [980, 193] on link "View Profile" at bounding box center [1041, 189] width 193 height 38
click at [574, 304] on link "Manage Account" at bounding box center [581, 307] width 130 height 31
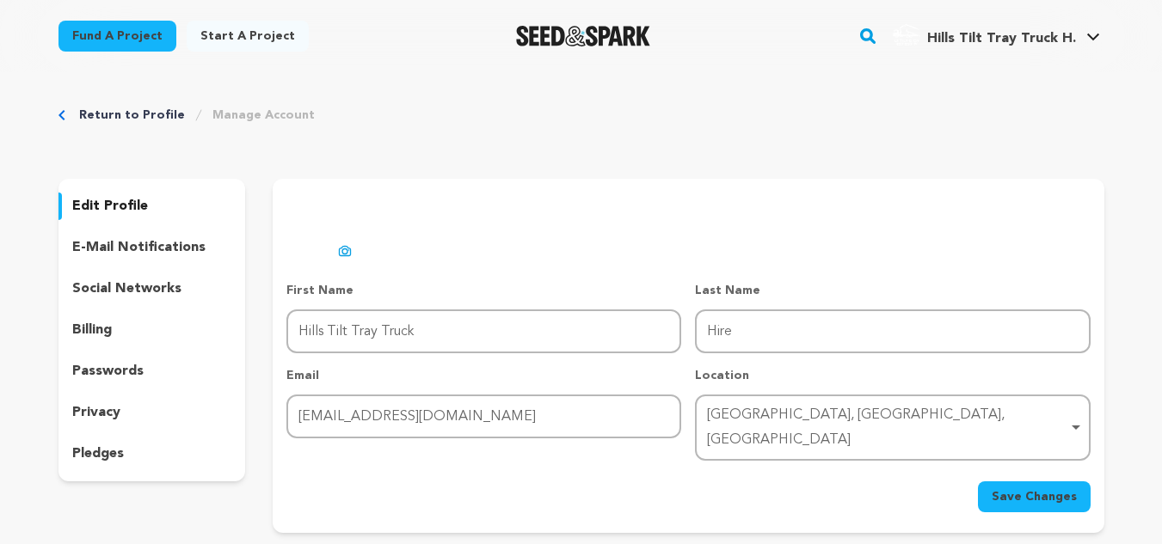
click at [756, 413] on div "[GEOGRAPHIC_DATA], [GEOGRAPHIC_DATA], [GEOGRAPHIC_DATA] Remove item" at bounding box center [887, 428] width 360 height 50
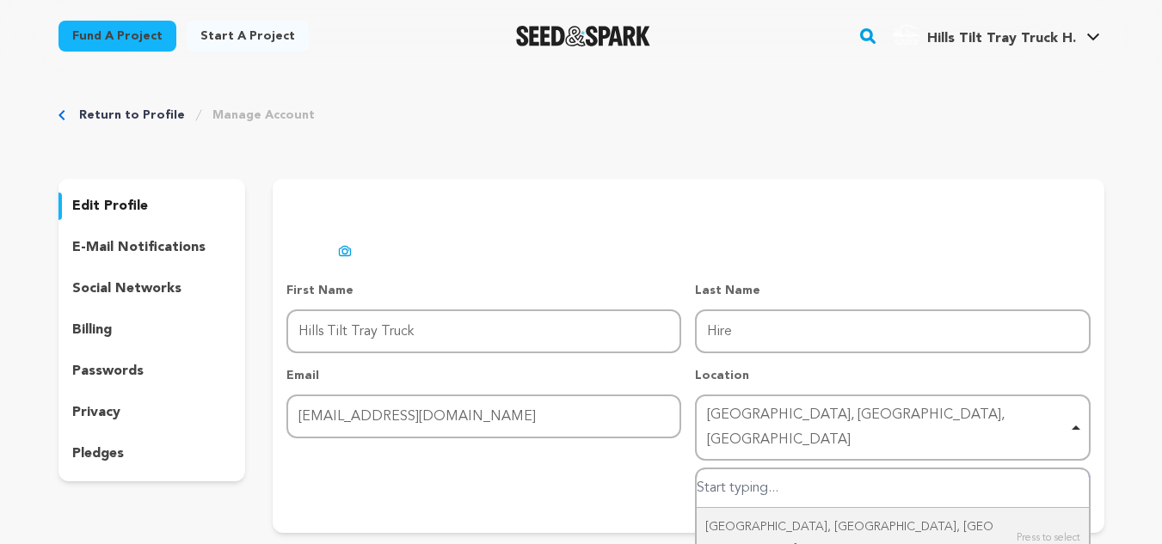
click at [832, 416] on div "[GEOGRAPHIC_DATA], [GEOGRAPHIC_DATA], [GEOGRAPHIC_DATA] Remove item" at bounding box center [887, 428] width 360 height 50
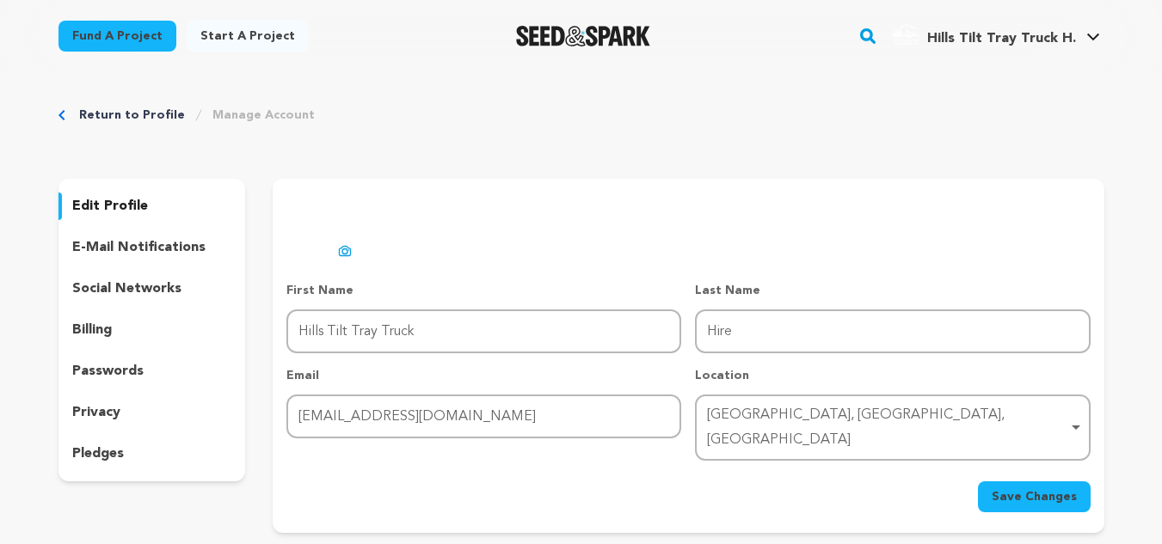
click at [796, 412] on div "[GEOGRAPHIC_DATA], [GEOGRAPHIC_DATA], [GEOGRAPHIC_DATA] Remove item" at bounding box center [887, 428] width 360 height 50
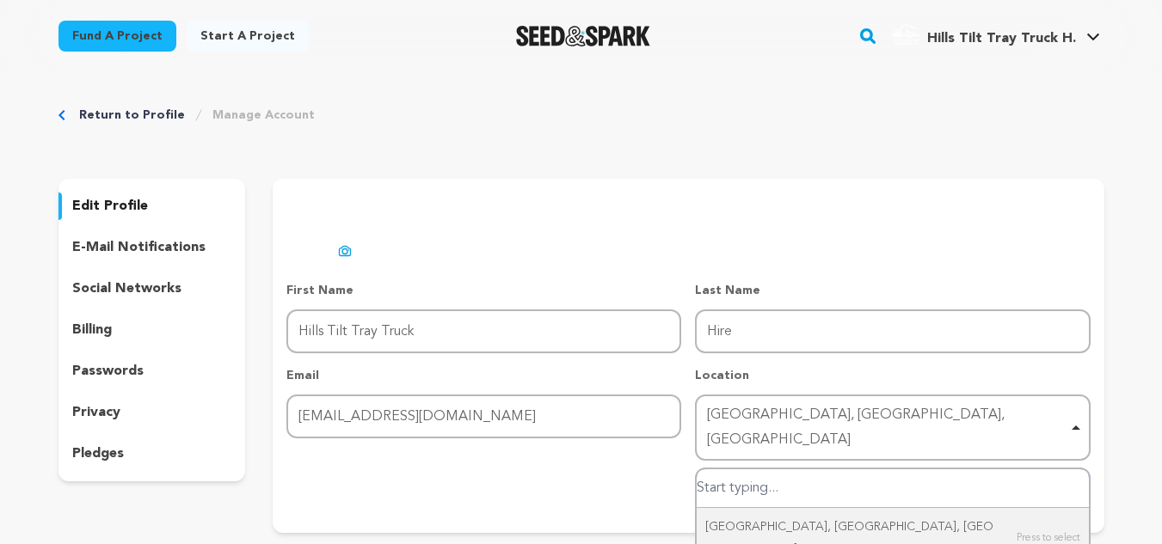
click at [790, 412] on div "[GEOGRAPHIC_DATA], [GEOGRAPHIC_DATA], [GEOGRAPHIC_DATA] Remove item" at bounding box center [887, 428] width 360 height 50
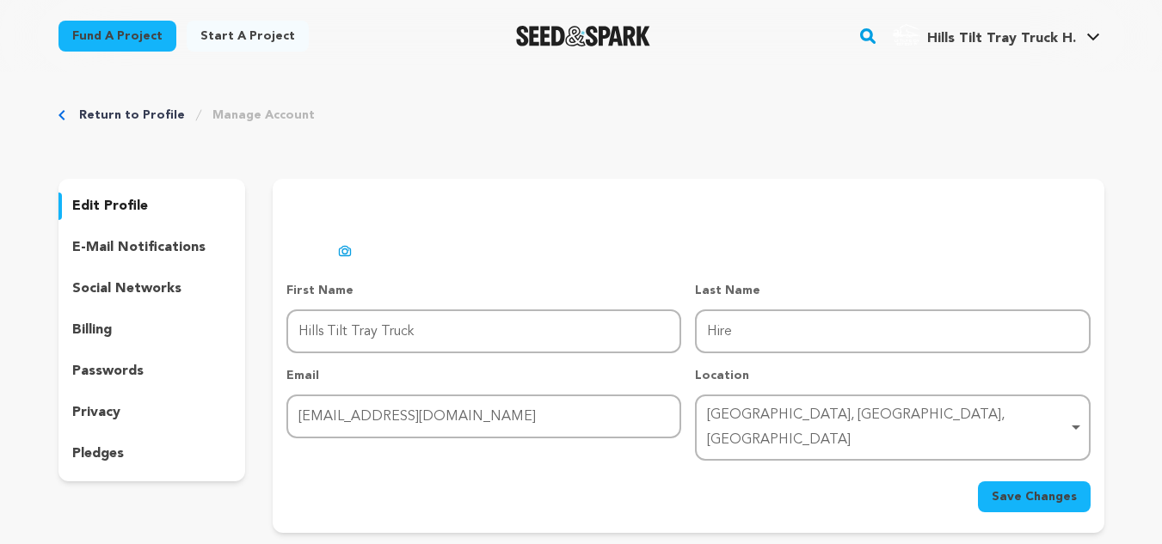
click at [783, 414] on div "[GEOGRAPHIC_DATA], [GEOGRAPHIC_DATA], [GEOGRAPHIC_DATA] Remove item" at bounding box center [887, 428] width 360 height 50
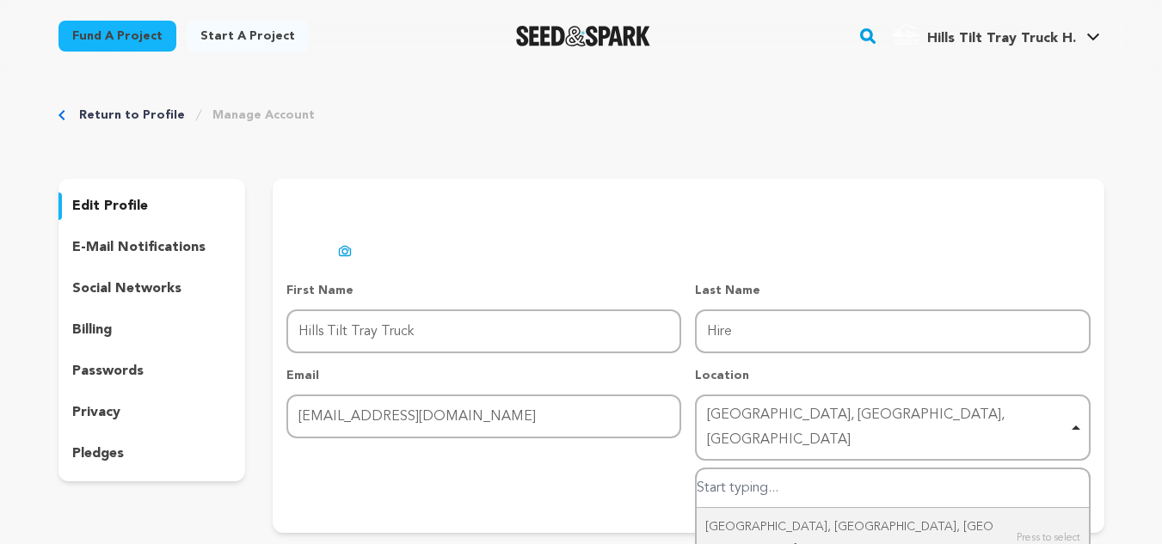
click at [746, 415] on div "[GEOGRAPHIC_DATA], [GEOGRAPHIC_DATA], [GEOGRAPHIC_DATA] Remove item" at bounding box center [887, 428] width 360 height 50
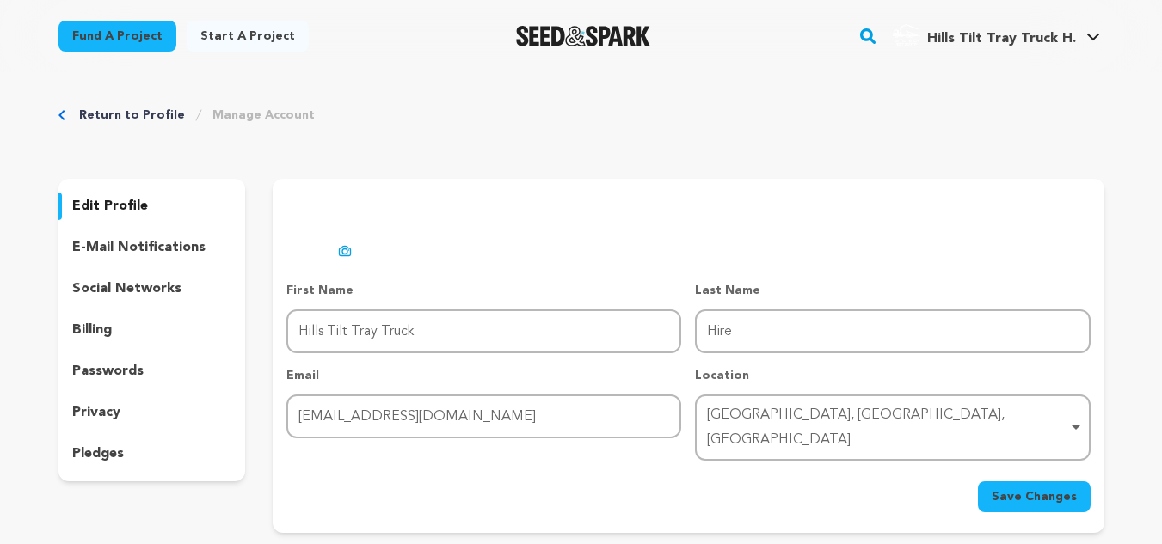
click at [745, 417] on div "[GEOGRAPHIC_DATA], [GEOGRAPHIC_DATA], [GEOGRAPHIC_DATA] Remove item" at bounding box center [887, 428] width 360 height 50
click at [752, 417] on div "[GEOGRAPHIC_DATA], [GEOGRAPHIC_DATA], [GEOGRAPHIC_DATA] Remove item" at bounding box center [887, 428] width 360 height 50
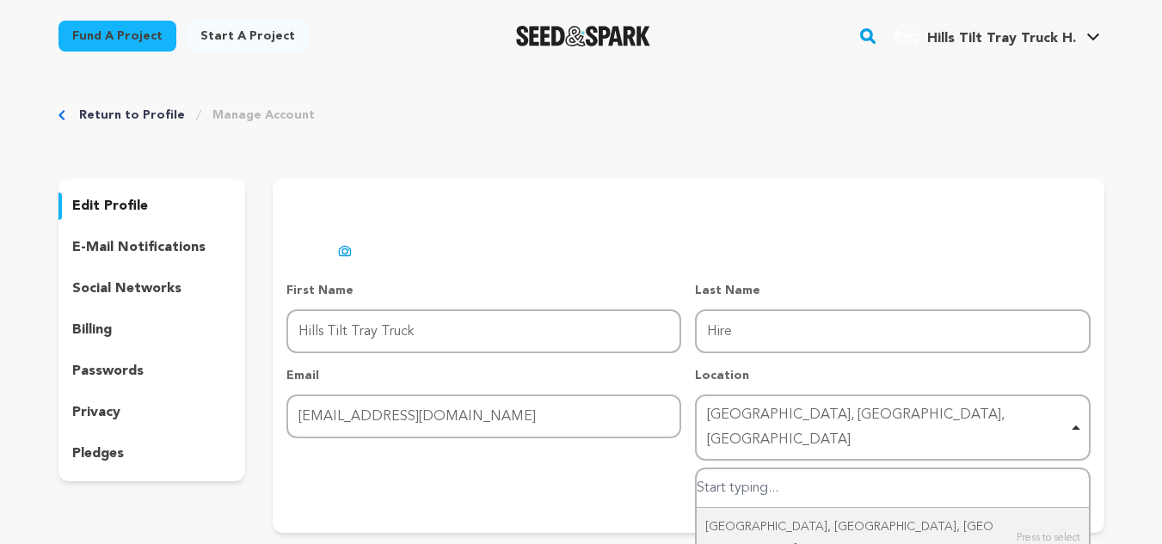
click at [751, 417] on div "[GEOGRAPHIC_DATA], [GEOGRAPHIC_DATA], [GEOGRAPHIC_DATA] Remove item" at bounding box center [887, 428] width 360 height 50
click at [752, 419] on div "[GEOGRAPHIC_DATA], [GEOGRAPHIC_DATA], [GEOGRAPHIC_DATA] Remove item" at bounding box center [887, 428] width 360 height 50
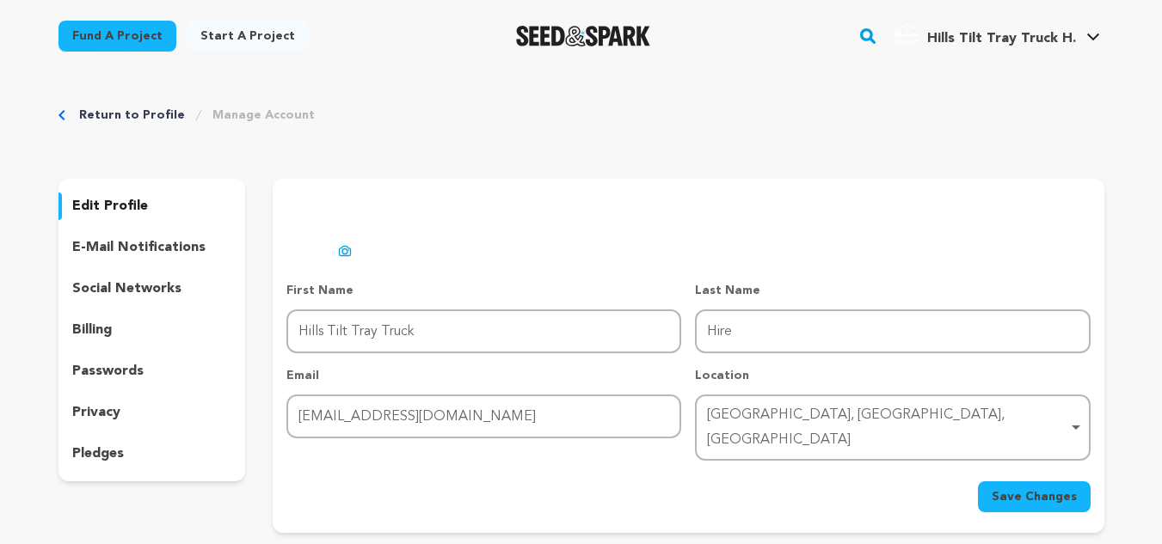
click at [752, 419] on div "[GEOGRAPHIC_DATA], [GEOGRAPHIC_DATA], [GEOGRAPHIC_DATA] Remove item" at bounding box center [887, 428] width 360 height 50
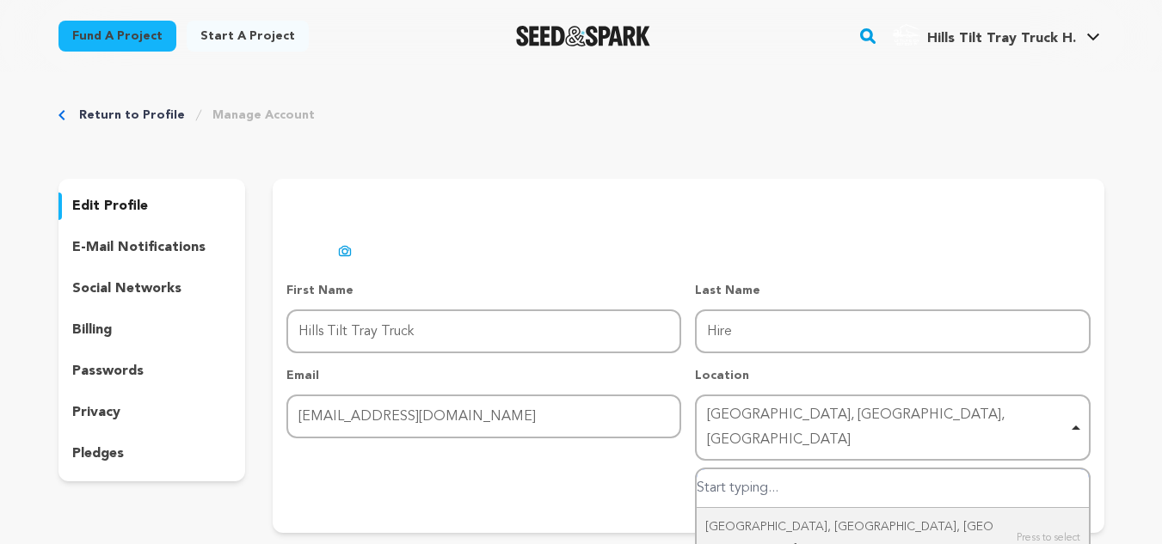
click at [752, 420] on div "[GEOGRAPHIC_DATA], [GEOGRAPHIC_DATA], [GEOGRAPHIC_DATA] Remove item" at bounding box center [887, 428] width 360 height 50
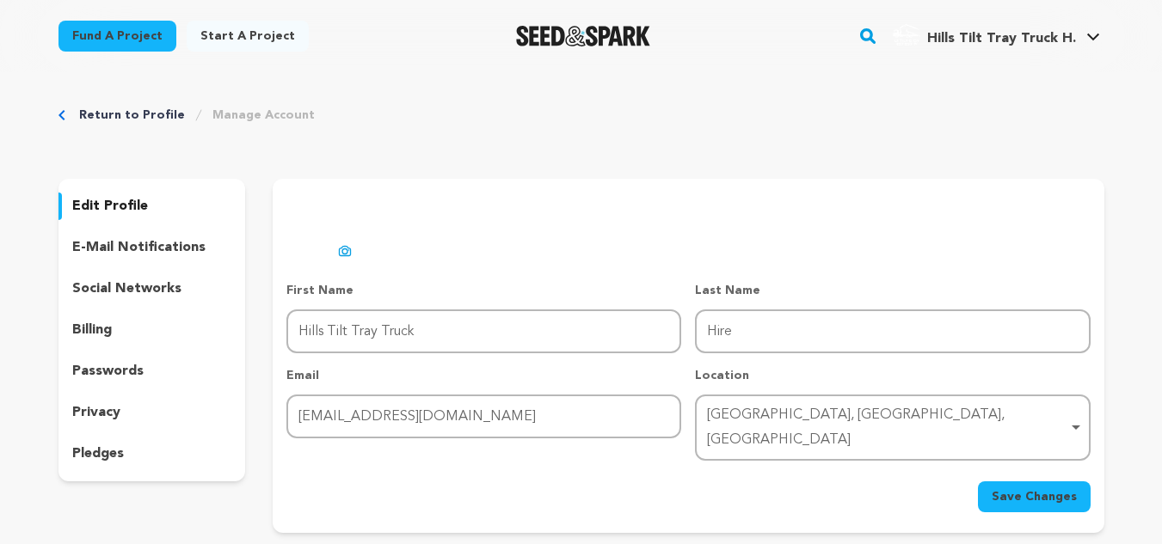
click at [752, 420] on div "[GEOGRAPHIC_DATA], [GEOGRAPHIC_DATA], [GEOGRAPHIC_DATA] Remove item" at bounding box center [887, 428] width 360 height 50
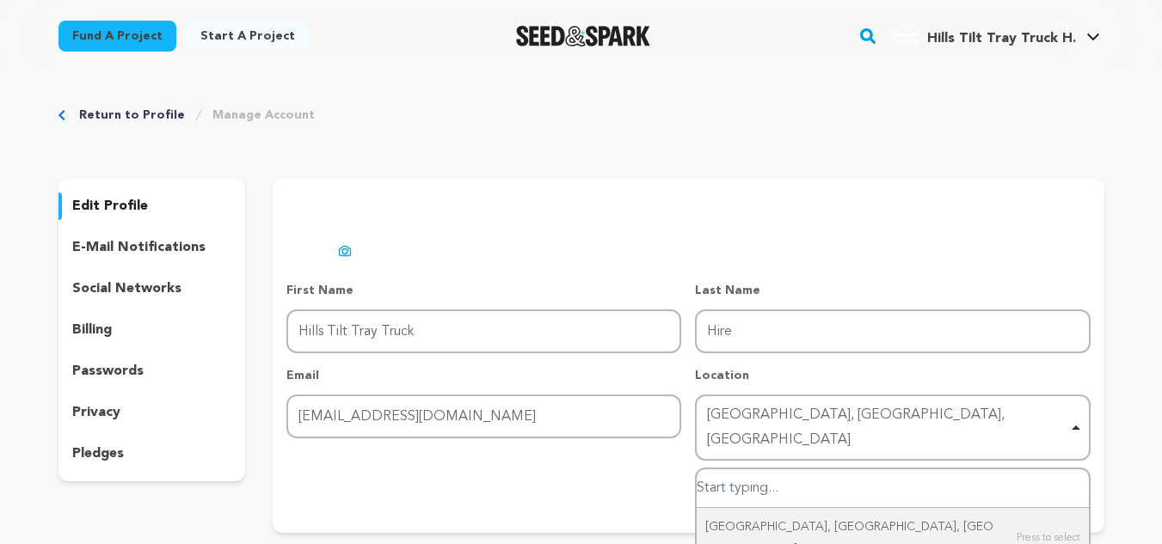
click at [752, 418] on div "[GEOGRAPHIC_DATA], [GEOGRAPHIC_DATA], [GEOGRAPHIC_DATA] Remove item" at bounding box center [887, 428] width 360 height 50
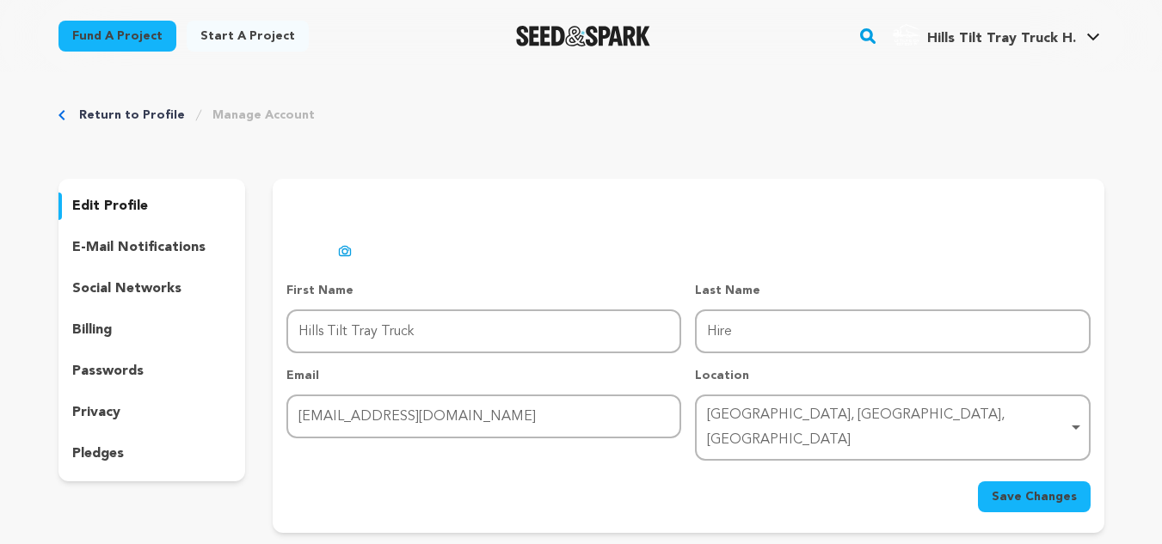
click at [753, 416] on div "[GEOGRAPHIC_DATA], [GEOGRAPHIC_DATA], [GEOGRAPHIC_DATA] Remove item" at bounding box center [887, 428] width 360 height 50
click at [754, 416] on div "[GEOGRAPHIC_DATA], [GEOGRAPHIC_DATA], [GEOGRAPHIC_DATA] Remove item" at bounding box center [887, 428] width 360 height 50
click at [755, 416] on div "[GEOGRAPHIC_DATA], [GEOGRAPHIC_DATA], [GEOGRAPHIC_DATA] Remove item" at bounding box center [887, 428] width 360 height 50
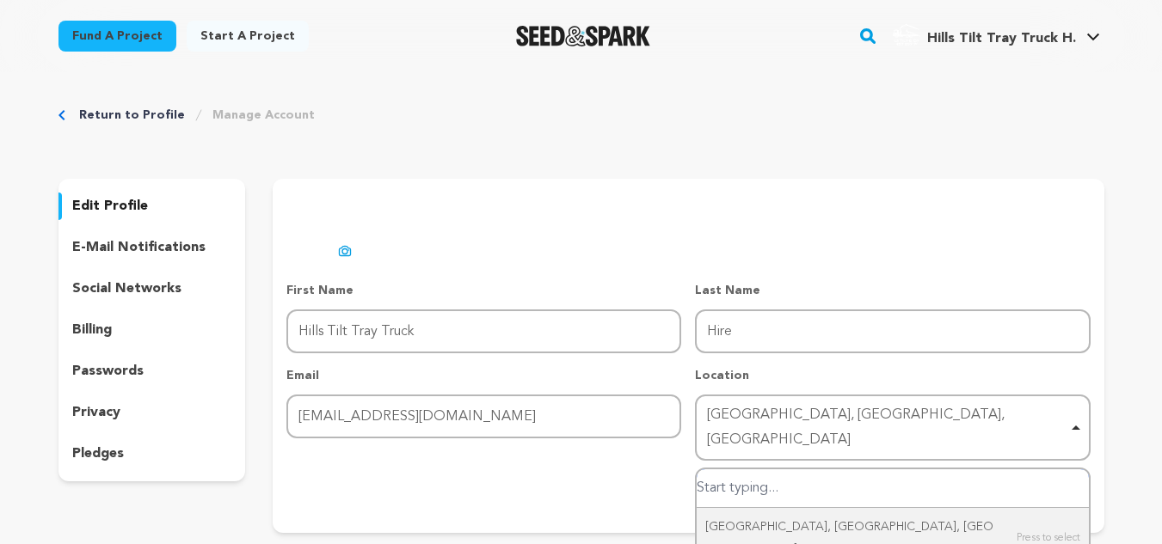
click at [780, 416] on div "[GEOGRAPHIC_DATA], [GEOGRAPHIC_DATA], [GEOGRAPHIC_DATA] Remove item" at bounding box center [887, 428] width 360 height 50
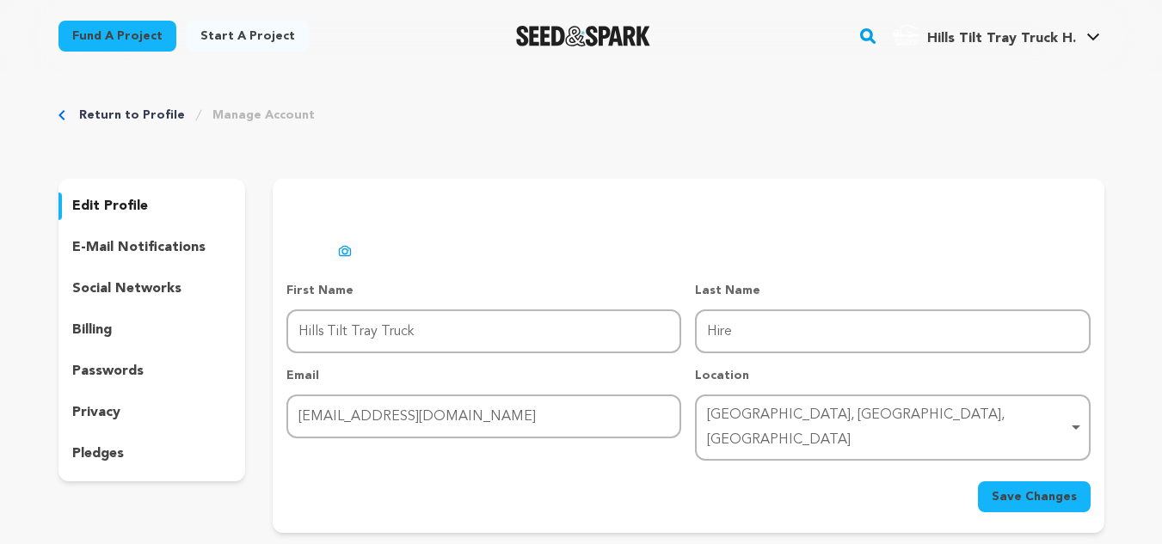
click at [1044, 485] on button "Save Changes" at bounding box center [1034, 497] width 113 height 31
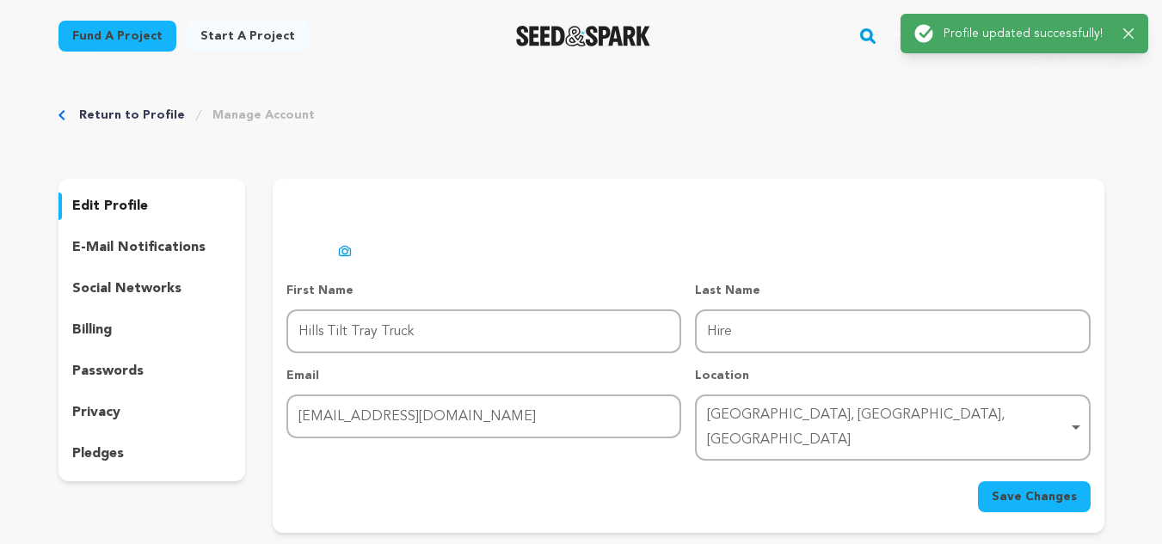
click at [1125, 32] on icon "button" at bounding box center [1128, 33] width 11 height 11
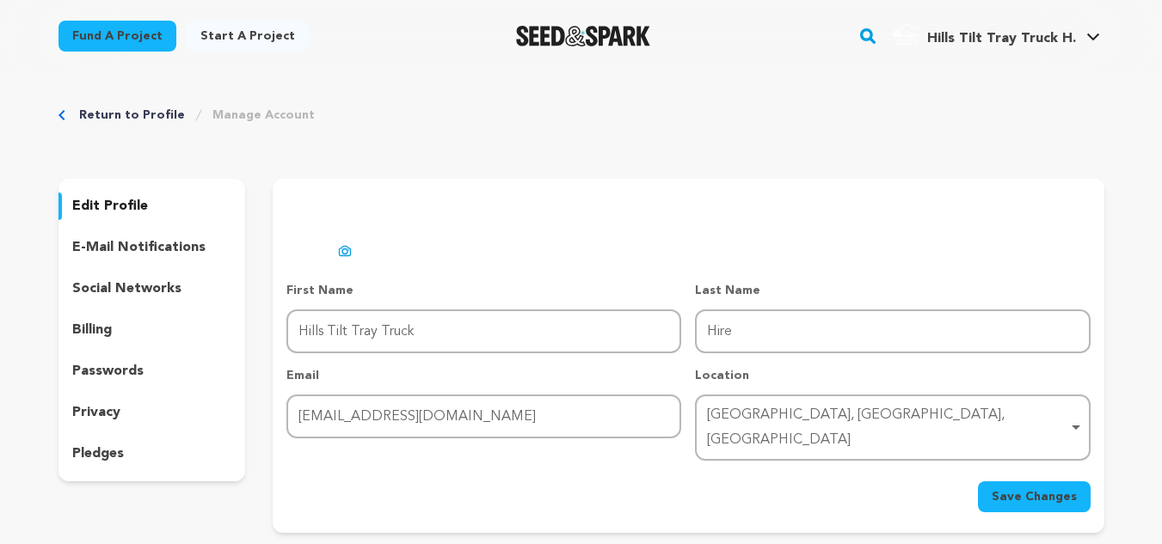
click at [1078, 33] on main "Success: Info: Warning: Error: Profile updated successfully! Close notification" at bounding box center [581, 521] width 1162 height 1043
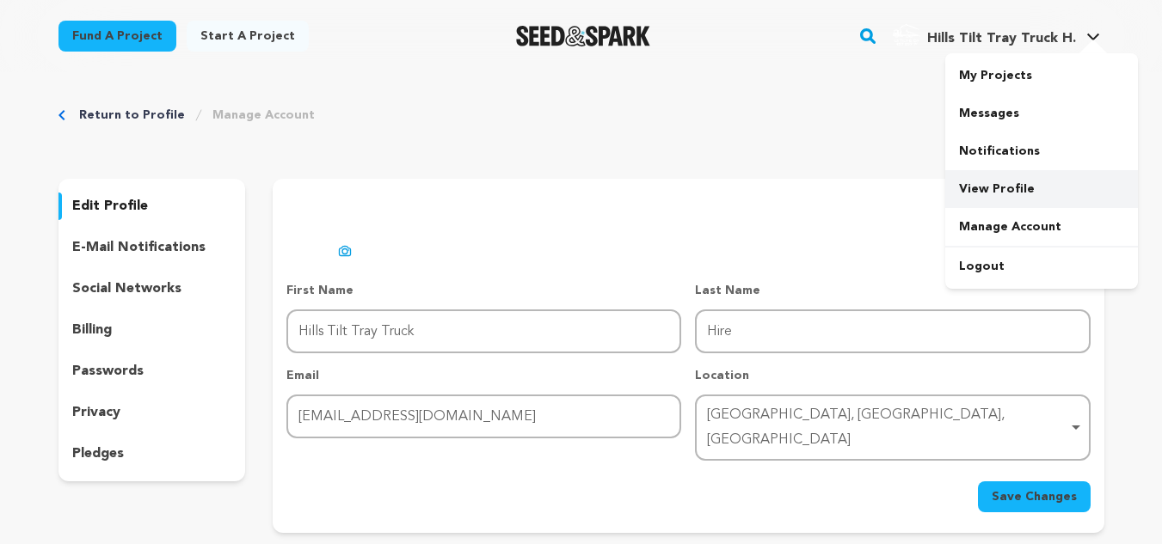
click at [1008, 185] on link "View Profile" at bounding box center [1041, 189] width 193 height 38
